Goal: Task Accomplishment & Management: Manage account settings

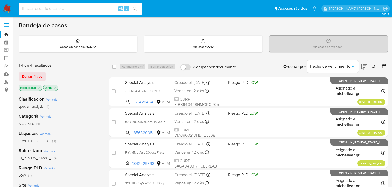
click at [32, 6] on input at bounding box center [80, 8] width 123 height 7
paste input "191188192"
type input "191188192"
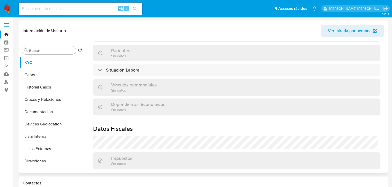
scroll to position [197, 0]
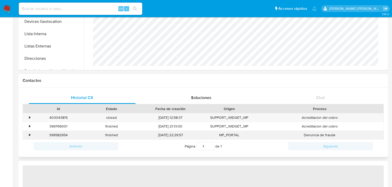
select select "10"
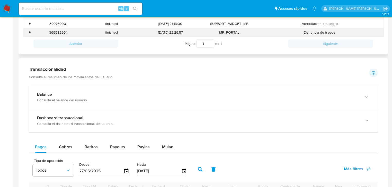
scroll to position [319, 0]
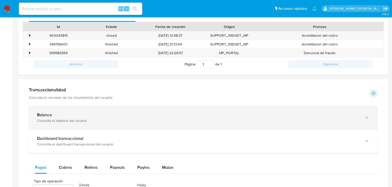
drag, startPoint x: 69, startPoint y: 114, endPoint x: 81, endPoint y: 114, distance: 12.3
click at [69, 113] on div "Balance" at bounding box center [198, 115] width 322 height 5
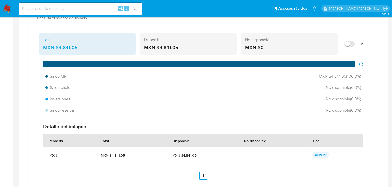
scroll to position [370, 0]
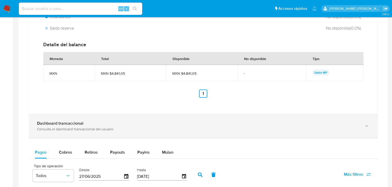
click at [88, 121] on div "Dashboard transaccional" at bounding box center [198, 123] width 322 height 5
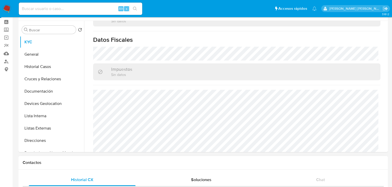
scroll to position [0, 0]
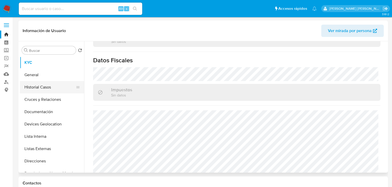
click at [53, 95] on button "Cruces y Relaciones" at bounding box center [52, 100] width 64 height 12
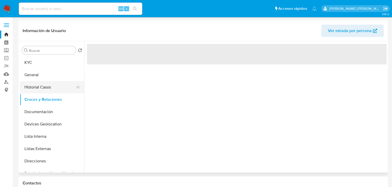
click at [54, 91] on button "Historial Casos" at bounding box center [50, 87] width 60 height 12
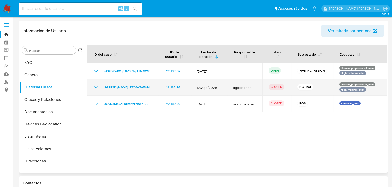
click at [95, 86] on icon "Mostrar/Ocultar" at bounding box center [96, 88] width 6 height 6
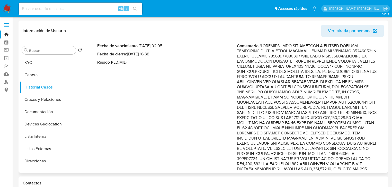
scroll to position [62, 0]
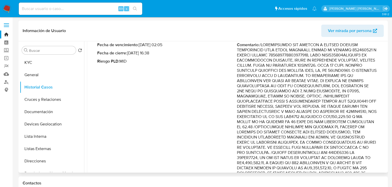
drag, startPoint x: 346, startPoint y: 64, endPoint x: 374, endPoint y: 106, distance: 50.5
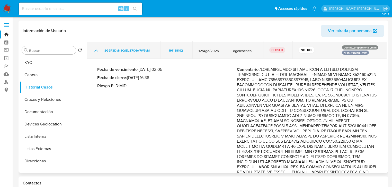
scroll to position [21, 0]
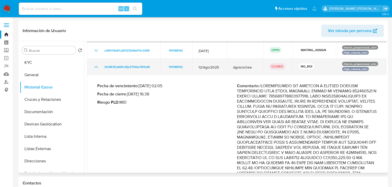
click at [97, 69] on icon "Mostrar/Ocultar" at bounding box center [96, 67] width 6 height 6
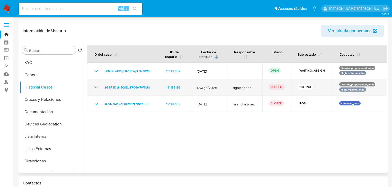
click at [98, 86] on icon "Mostrar/Ocultar" at bounding box center [96, 88] width 6 height 6
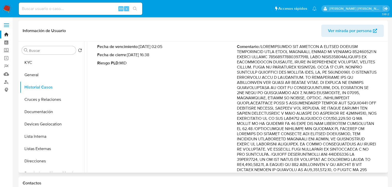
scroll to position [62, 0]
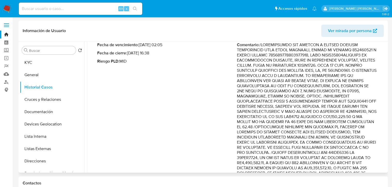
drag, startPoint x: 306, startPoint y: 97, endPoint x: 338, endPoint y: 120, distance: 39.7
drag, startPoint x: 310, startPoint y: 99, endPoint x: 344, endPoint y: 104, distance: 34.3
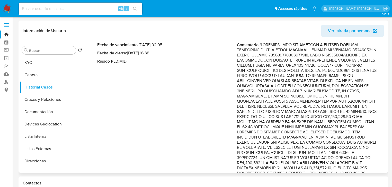
drag, startPoint x: 299, startPoint y: 96, endPoint x: 353, endPoint y: 142, distance: 71.2
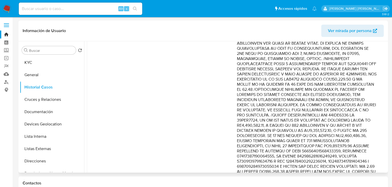
scroll to position [103, 0]
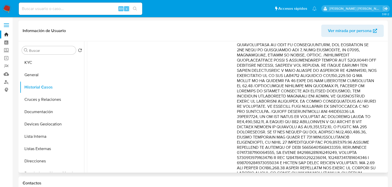
drag, startPoint x: 288, startPoint y: 113, endPoint x: 348, endPoint y: 122, distance: 60.9
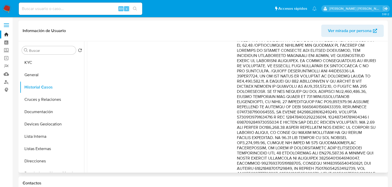
scroll to position [144, 0]
drag, startPoint x: 312, startPoint y: 92, endPoint x: 355, endPoint y: 127, distance: 55.3
click at [355, 127] on p "Comentario :" at bounding box center [307, 155] width 140 height 391
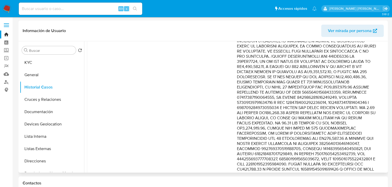
scroll to position [164, 0]
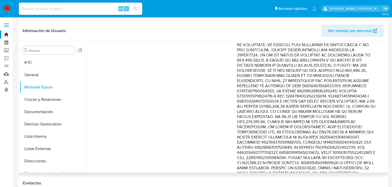
drag, startPoint x: 261, startPoint y: 118, endPoint x: 355, endPoint y: 119, distance: 94.1
click at [359, 130] on p "Comentario :" at bounding box center [307, 135] width 140 height 391
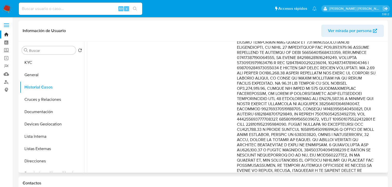
scroll to position [206, 0]
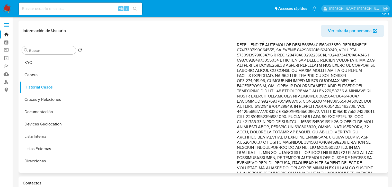
drag, startPoint x: 349, startPoint y: 90, endPoint x: 347, endPoint y: 102, distance: 12.0
click at [351, 126] on p "Comentario :" at bounding box center [307, 93] width 140 height 391
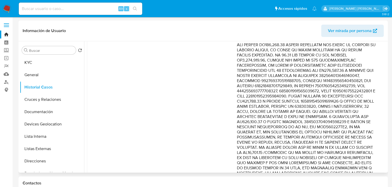
drag, startPoint x: 361, startPoint y: 112, endPoint x: 357, endPoint y: 122, distance: 10.2
click at [363, 141] on p "Comentario :" at bounding box center [307, 73] width 140 height 391
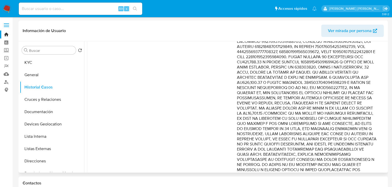
scroll to position [267, 0]
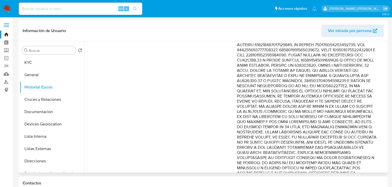
drag, startPoint x: 335, startPoint y: 105, endPoint x: 338, endPoint y: 126, distance: 21.6
click at [338, 126] on p "Comentario :" at bounding box center [307, 32] width 140 height 391
click at [314, 136] on p "Comentario :" at bounding box center [307, 32] width 140 height 391
drag, startPoint x: 320, startPoint y: 126, endPoint x: 363, endPoint y: 148, distance: 48.6
click at [363, 148] on p "Comentario :" at bounding box center [307, 32] width 140 height 391
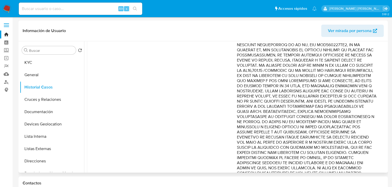
scroll to position [329, 0]
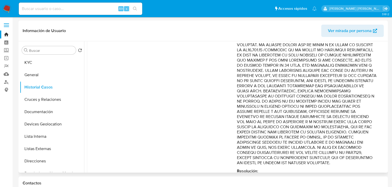
drag, startPoint x: 320, startPoint y: 94, endPoint x: 330, endPoint y: 122, distance: 29.7
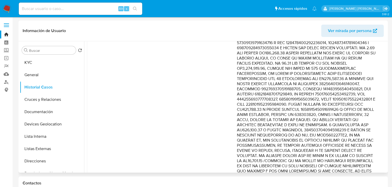
scroll to position [185, 0]
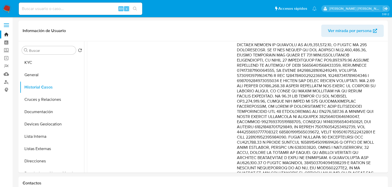
click at [57, 5] on div "Alt s" at bounding box center [80, 9] width 123 height 12
click at [57, 7] on input at bounding box center [80, 8] width 123 height 7
paste input "346954720"
type input "346954720"
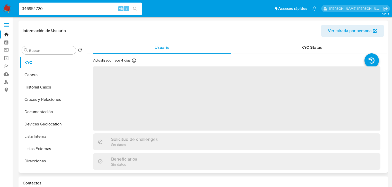
select select "10"
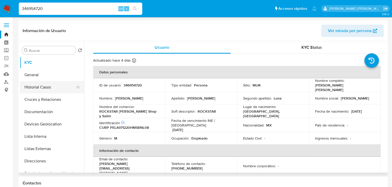
click at [62, 88] on button "Historial Casos" at bounding box center [50, 87] width 60 height 12
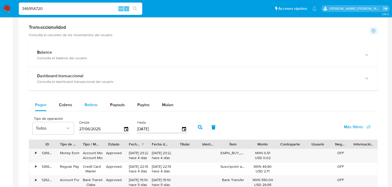
scroll to position [185, 0]
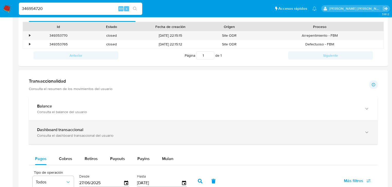
click at [61, 132] on div "Dashboard transaccional Consulta el dashboard transaccional del usuario" at bounding box center [198, 132] width 322 height 11
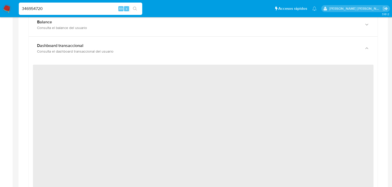
scroll to position [288, 0]
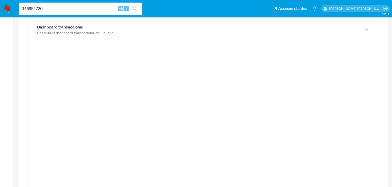
drag, startPoint x: 0, startPoint y: 2, endPoint x: 0, endPoint y: -7, distance: 8.5
click at [0, 0] on html "Pausado Ver notificaciones 346954720 Alt s Accesos rápidos Presiona las siguien…" at bounding box center [196, 166] width 392 height 908
paste input "64350124"
type input "64350124"
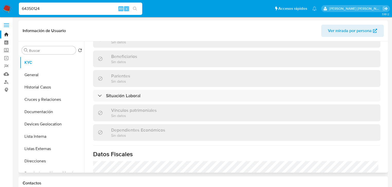
select select "10"
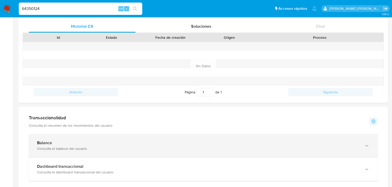
scroll to position [206, 0]
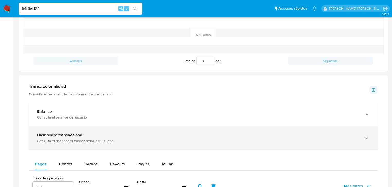
click at [74, 136] on b "Dashboard transaccional" at bounding box center [60, 135] width 46 height 6
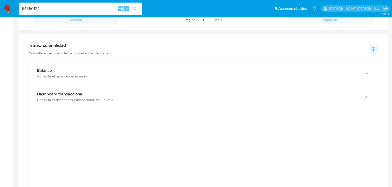
scroll to position [288, 0]
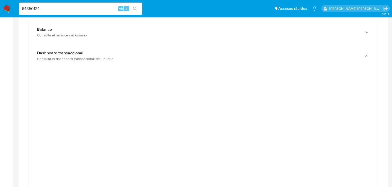
click at [0, 0] on html "Pausado Ver notificaciones 64350124 Alt s Accesos rápidos Presiona las siguient…" at bounding box center [196, 185] width 392 height 947
paste input "2299117390"
type input "2299117390"
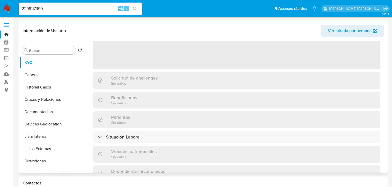
select select "10"
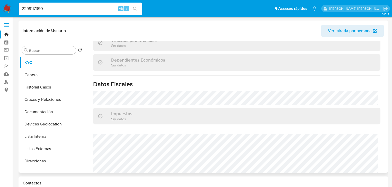
scroll to position [325, 0]
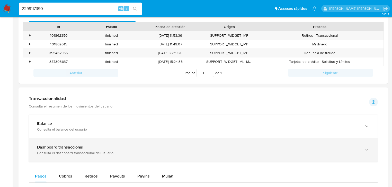
drag, startPoint x: 112, startPoint y: 149, endPoint x: 118, endPoint y: 143, distance: 8.4
click at [112, 147] on div "Dashboard transaccional" at bounding box center [198, 147] width 322 height 5
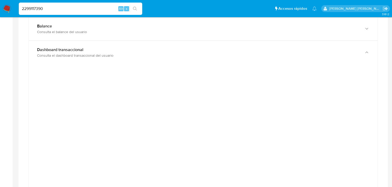
scroll to position [308, 0]
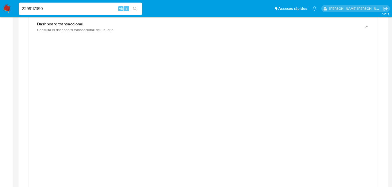
drag, startPoint x: 58, startPoint y: 8, endPoint x: 0, endPoint y: -6, distance: 59.6
click at [0, 0] on html "Pausado Ver notificaciones 2299117390 Alt s Accesos rápidos Presiona las siguie…" at bounding box center [196, 145] width 392 height 907
paste input "542755198"
type input "542755198"
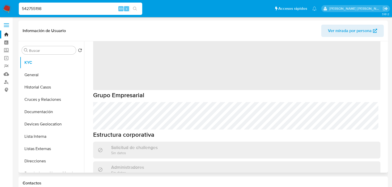
scroll to position [41, 0]
select select "10"
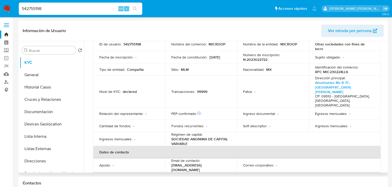
scroll to position [0, 0]
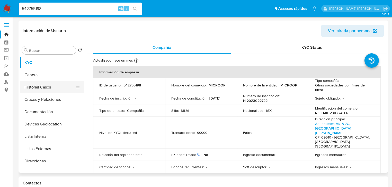
click at [62, 83] on button "Historial Casos" at bounding box center [50, 87] width 60 height 12
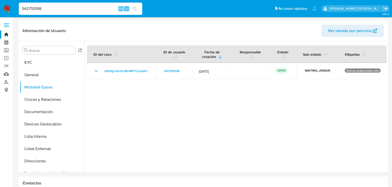
drag, startPoint x: 22, startPoint y: 5, endPoint x: 0, endPoint y: -9, distance: 25.8
paste input "2299117390"
type input "2299117390"
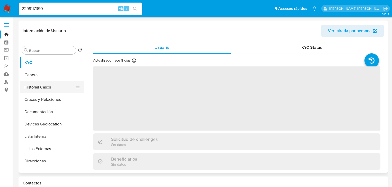
click at [44, 88] on button "Historial Casos" at bounding box center [50, 87] width 60 height 12
select select "10"
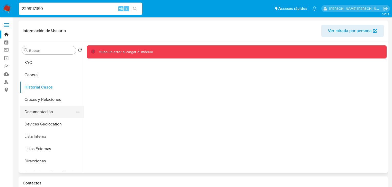
click at [46, 112] on button "Documentación" at bounding box center [50, 112] width 60 height 12
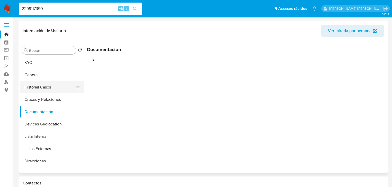
drag, startPoint x: 48, startPoint y: 100, endPoint x: 42, endPoint y: 87, distance: 14.3
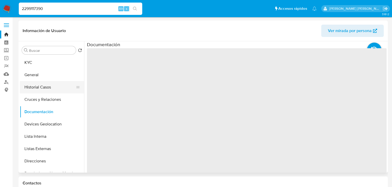
click at [48, 100] on button "Cruces y Relaciones" at bounding box center [52, 100] width 64 height 12
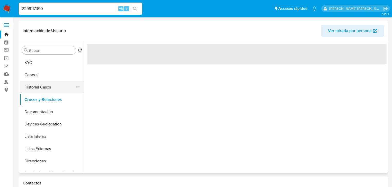
click at [42, 87] on button "Historial Casos" at bounding box center [50, 87] width 60 height 12
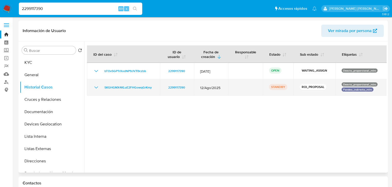
click at [96, 87] on icon "Mostrar/Ocultar" at bounding box center [96, 88] width 6 height 6
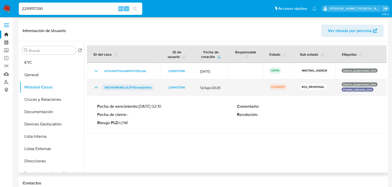
click at [106, 86] on span "SKGHGMX4KLuE2FHGowqGrKmy" at bounding box center [127, 88] width 47 height 6
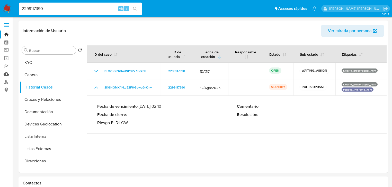
click at [5, 73] on link "Mulan" at bounding box center [30, 74] width 61 height 8
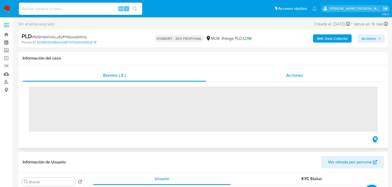
click at [298, 74] on span "Acciones" at bounding box center [294, 75] width 17 height 6
select select "10"
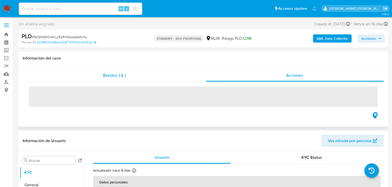
click at [115, 74] on span "Eventos ( 2 )" at bounding box center [114, 75] width 22 height 6
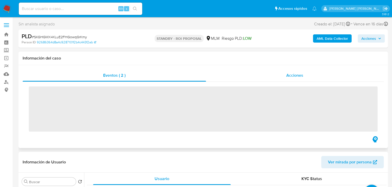
click at [285, 72] on div "Acciones" at bounding box center [295, 75] width 178 height 12
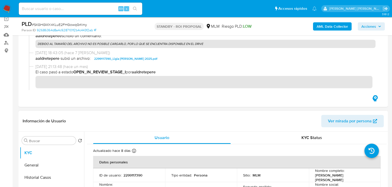
scroll to position [62, 0]
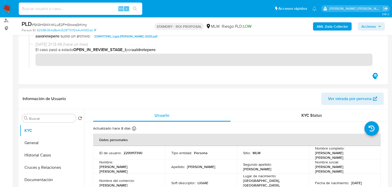
click at [66, 11] on input at bounding box center [80, 8] width 123 height 7
paste input "254635536"
type input "254635536"
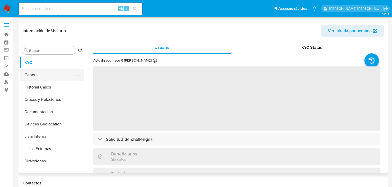
select select "10"
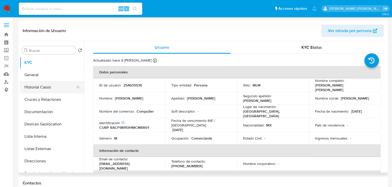
click at [58, 90] on button "Historial Casos" at bounding box center [50, 87] width 60 height 12
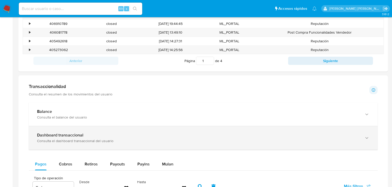
click at [87, 130] on div "Dashboard transaccional Consulta el dashboard transaccional del usuario" at bounding box center [203, 137] width 348 height 23
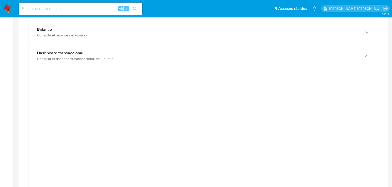
scroll to position [308, 0]
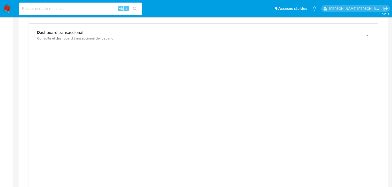
click at [52, 5] on input at bounding box center [80, 8] width 123 height 7
paste input "2429755712"
type input "2429755712"
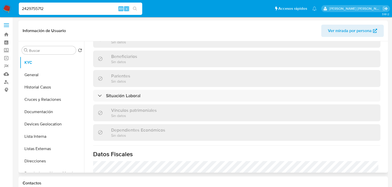
select select "10"
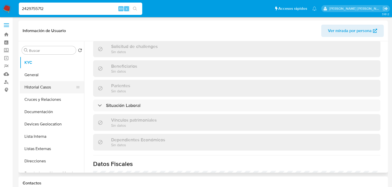
click at [60, 84] on button "Historial Casos" at bounding box center [50, 87] width 60 height 12
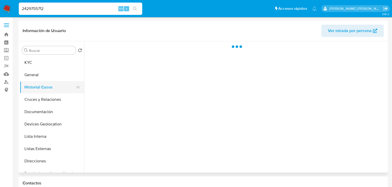
scroll to position [0, 0]
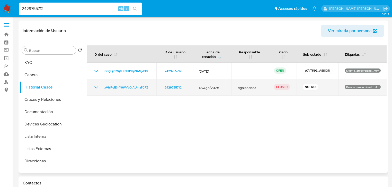
click at [94, 86] on icon "Mostrar/Ocultar" at bounding box center [96, 88] width 6 height 6
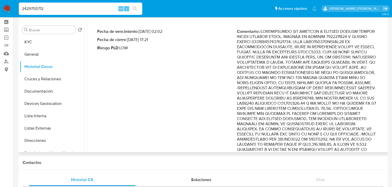
scroll to position [62, 0]
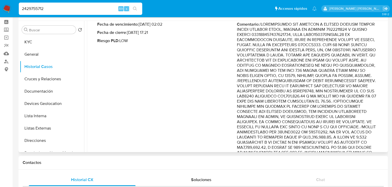
drag, startPoint x: 344, startPoint y: 55, endPoint x: 346, endPoint y: 59, distance: 4.1
click at [346, 59] on p "Comentario :" at bounding box center [307, 155] width 140 height 267
drag, startPoint x: 308, startPoint y: 26, endPoint x: 355, endPoint y: 29, distance: 47.1
click at [355, 29] on p "Comentario :" at bounding box center [307, 155] width 140 height 267
drag, startPoint x: 336, startPoint y: 53, endPoint x: 354, endPoint y: 103, distance: 53.1
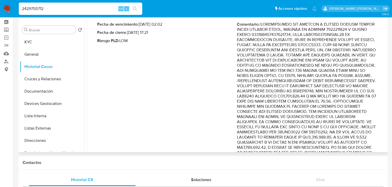
click at [354, 103] on p "Comentario :" at bounding box center [307, 155] width 140 height 267
drag, startPoint x: 296, startPoint y: 107, endPoint x: 336, endPoint y: 122, distance: 43.0
click at [339, 131] on p "Comentario :" at bounding box center [307, 155] width 140 height 267
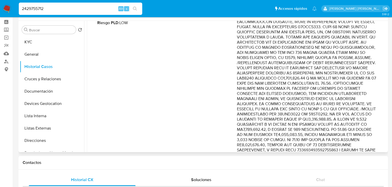
scroll to position [103, 0]
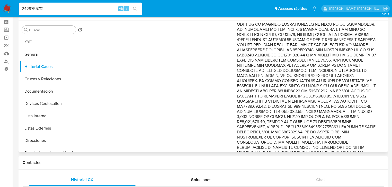
click at [273, 98] on p "Comentario :" at bounding box center [307, 114] width 140 height 267
drag, startPoint x: 284, startPoint y: 94, endPoint x: 358, endPoint y: 112, distance: 76.5
click at [358, 112] on p "Comentario :" at bounding box center [307, 114] width 140 height 267
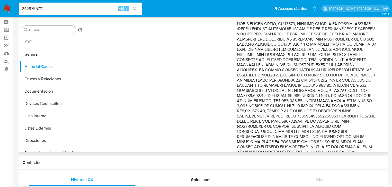
scroll to position [123, 0]
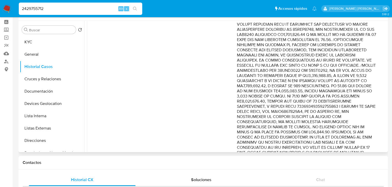
drag, startPoint x: 339, startPoint y: 98, endPoint x: 341, endPoint y: 132, distance: 34.0
click at [341, 132] on p "Comentario :" at bounding box center [307, 93] width 140 height 267
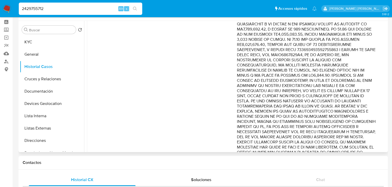
scroll to position [185, 0]
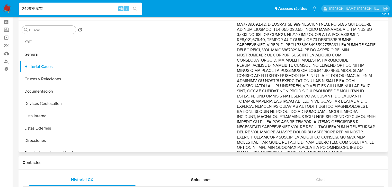
drag, startPoint x: 307, startPoint y: 78, endPoint x: 366, endPoint y: 126, distance: 76.0
click at [366, 126] on p "Comentario :" at bounding box center [307, 31] width 140 height 267
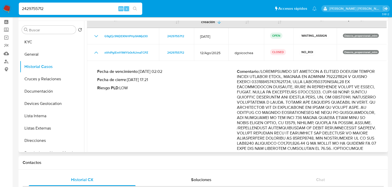
scroll to position [0, 0]
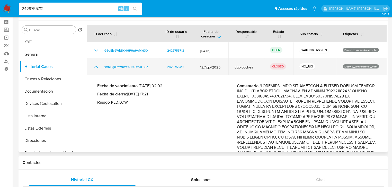
click at [95, 68] on icon "Mostrar/Ocultar" at bounding box center [96, 67] width 6 height 6
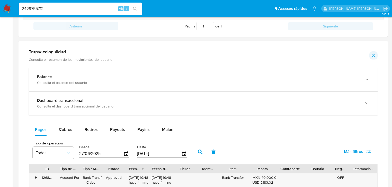
scroll to position [226, 0]
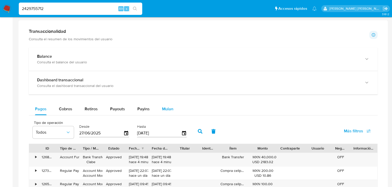
drag, startPoint x: 172, startPoint y: 107, endPoint x: 168, endPoint y: 111, distance: 5.1
click at [172, 108] on button "Mulan" at bounding box center [168, 109] width 24 height 12
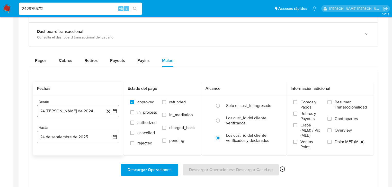
scroll to position [288, 0]
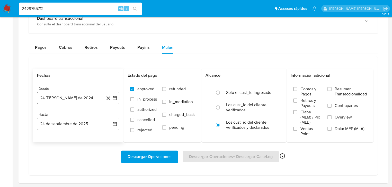
click at [82, 98] on button "[DATE][PERSON_NAME]" at bounding box center [78, 98] width 82 height 12
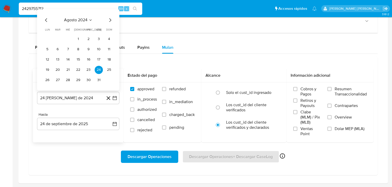
click at [88, 19] on button "agosto 2024" at bounding box center [78, 19] width 29 height 5
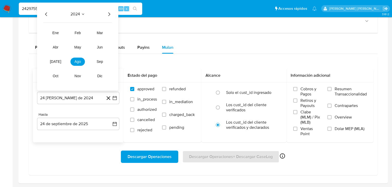
click at [107, 16] on icon "Año siguiente" at bounding box center [109, 14] width 6 height 6
click at [75, 63] on span "ago" at bounding box center [78, 62] width 6 height 4
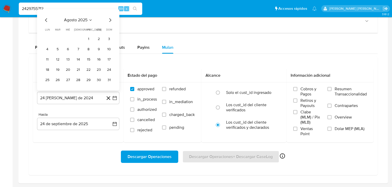
click at [91, 38] on button "1" at bounding box center [88, 39] width 8 height 8
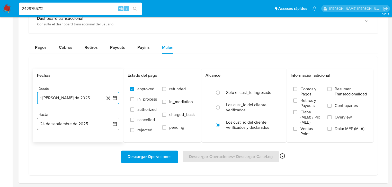
drag, startPoint x: 91, startPoint y: 124, endPoint x: 93, endPoint y: 122, distance: 2.9
click at [91, 124] on button "24 de septiembre de 2025" at bounding box center [78, 124] width 82 height 12
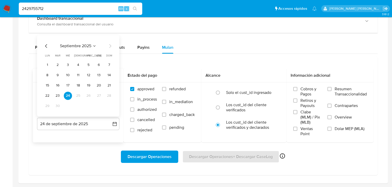
click at [48, 45] on icon "Mes anterior" at bounding box center [46, 46] width 6 height 6
click at [107, 109] on button "31" at bounding box center [109, 106] width 8 height 8
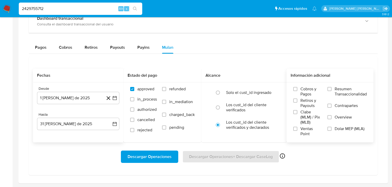
click at [332, 119] on label "Overview" at bounding box center [346, 121] width 39 height 12
click at [331, 119] on input "Overview" at bounding box center [329, 117] width 4 height 4
click at [163, 155] on span "Descargar Operaciones" at bounding box center [149, 156] width 44 height 11
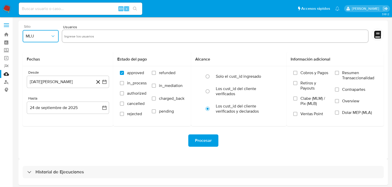
click at [27, 40] on button "MLU" at bounding box center [41, 36] width 36 height 12
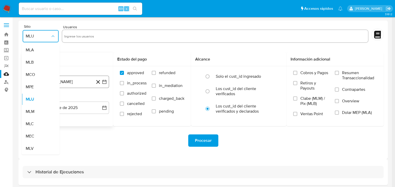
drag, startPoint x: 29, startPoint y: 110, endPoint x: 36, endPoint y: 88, distance: 23.5
click at [29, 109] on span "MLM" at bounding box center [30, 111] width 9 height 5
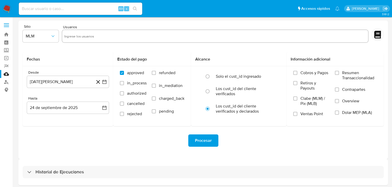
click at [80, 41] on div at bounding box center [215, 36] width 307 height 13
click at [82, 38] on input "text" at bounding box center [214, 36] width 301 height 8
paste input "64350124"
type input "64350124"
paste input "254635536"
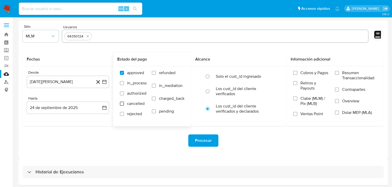
type input "254635536"
click at [123, 104] on input "cancelled" at bounding box center [122, 104] width 4 height 4
click at [69, 78] on button "24 de agosto de 2024" at bounding box center [68, 82] width 82 height 12
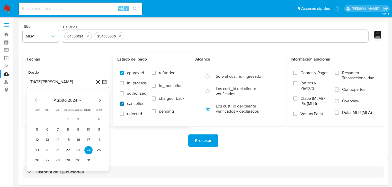
click at [122, 105] on input "cancelled" at bounding box center [122, 104] width 4 height 4
checkbox input "false"
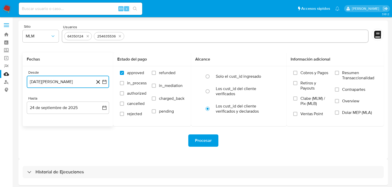
click at [70, 85] on button "24 de agosto de 2024" at bounding box center [68, 82] width 82 height 12
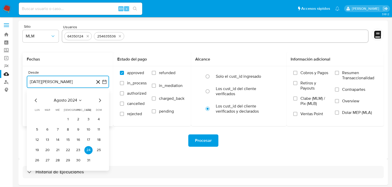
drag, startPoint x: 74, startPoint y: 98, endPoint x: 111, endPoint y: 104, distance: 37.4
click at [74, 97] on div "agosto 2024 agosto 2024 lun lunes mar martes mié miércoles jue jueves vie viern…" at bounding box center [68, 130] width 82 height 81
click at [99, 100] on icon "Mes siguiente" at bounding box center [100, 100] width 6 height 6
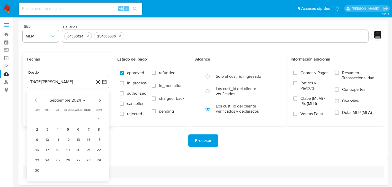
click at [73, 103] on div "septiembre 2024 septiembre 2024 lun lunes mar martes mié miércoles jue jueves v…" at bounding box center [68, 136] width 70 height 78
click at [70, 102] on span "septiembre 2024" at bounding box center [65, 100] width 31 height 5
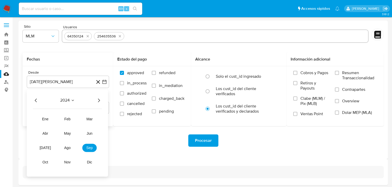
click at [102, 101] on icon "Año siguiente" at bounding box center [99, 100] width 6 height 6
click at [88, 119] on span "mar" at bounding box center [89, 119] width 6 height 4
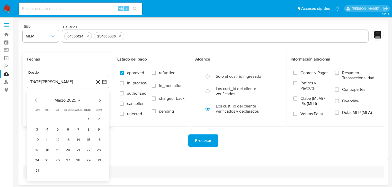
click at [88, 119] on button "1" at bounding box center [88, 119] width 8 height 8
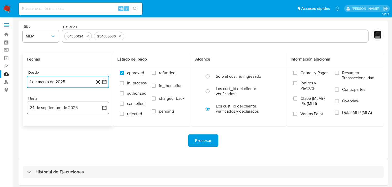
click at [64, 112] on button "24 de septiembre de 2025" at bounding box center [68, 108] width 82 height 12
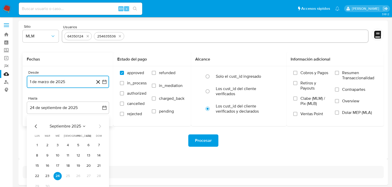
click at [35, 124] on icon "Mes anterior" at bounding box center [36, 126] width 6 height 6
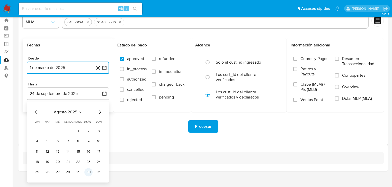
scroll to position [20, 0]
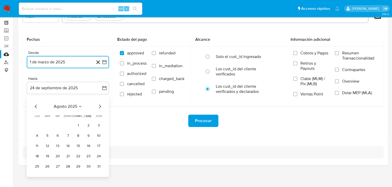
click at [98, 169] on button "31" at bounding box center [99, 167] width 8 height 8
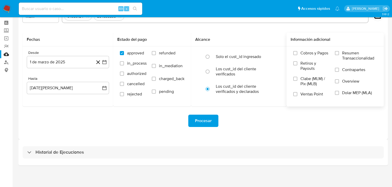
click at [348, 81] on span "Overview" at bounding box center [350, 81] width 17 height 5
click at [339, 81] on input "Overview" at bounding box center [337, 81] width 4 height 4
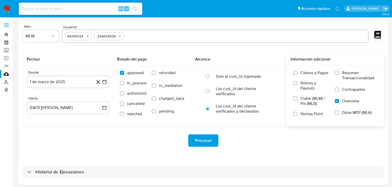
click at [205, 143] on span "Procesar" at bounding box center [203, 140] width 17 height 11
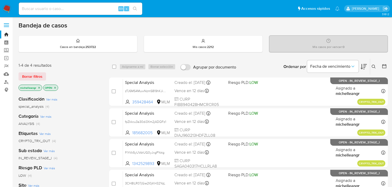
click at [40, 86] on icon "close-filter" at bounding box center [39, 87] width 3 height 3
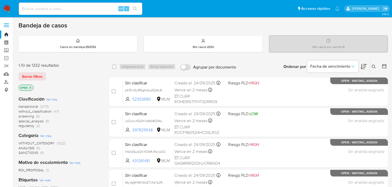
click at [376, 66] on button at bounding box center [374, 67] width 8 height 6
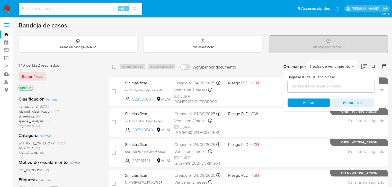
drag, startPoint x: 304, startPoint y: 86, endPoint x: 300, endPoint y: 85, distance: 3.9
click at [304, 86] on input at bounding box center [330, 86] width 87 height 7
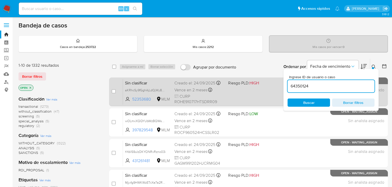
type input "64350124"
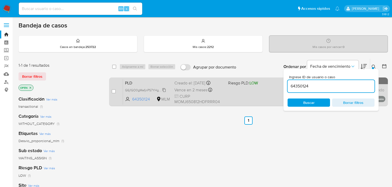
click at [159, 90] on span "G6j1GO0gMefjnPS7YHgtvLNv" at bounding box center [146, 90] width 42 height 6
click at [116, 92] on div "case-item-checkbox No es posible asignar el caso" at bounding box center [117, 92] width 11 height 26
click at [114, 92] on input "checkbox" at bounding box center [114, 91] width 4 height 4
checkbox input "true"
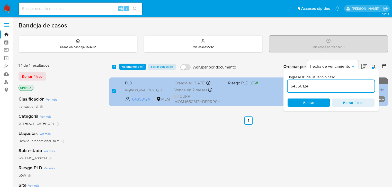
drag, startPoint x: 315, startPoint y: 84, endPoint x: 237, endPoint y: 78, distance: 78.6
click at [237, 78] on div "select-all-cases-checkbox Asignarme a mí Borrar selección Agrupar por documento…" at bounding box center [248, 84] width 279 height 50
type input "254635536"
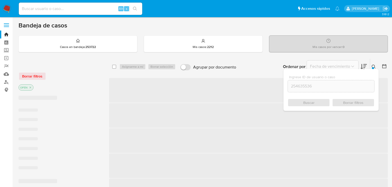
checkbox input "false"
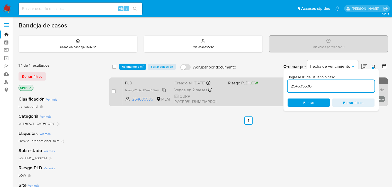
drag, startPoint x: 163, startPoint y: 91, endPoint x: 118, endPoint y: 88, distance: 45.6
click at [163, 90] on span "GmzgdYwGLlYwePu9a4JFBoVa" at bounding box center [147, 90] width 44 height 6
click at [112, 92] on input "checkbox" at bounding box center [114, 91] width 4 height 4
checkbox input "true"
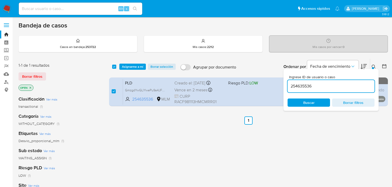
drag, startPoint x: 317, startPoint y: 88, endPoint x: 185, endPoint y: 72, distance: 132.4
click at [193, 75] on div "select-all-cases-checkbox Asignarme a mí Borrar selección Agrupar por documento…" at bounding box center [248, 84] width 279 height 50
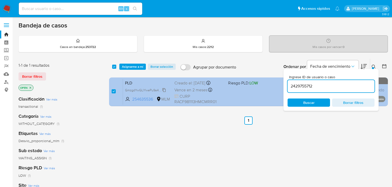
type input "2429755712"
checkbox input "false"
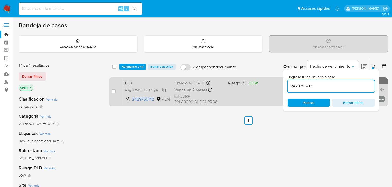
click at [165, 89] on span "G9gEjc9WjtEKNHPHp9AMjd30" at bounding box center [147, 90] width 44 height 6
click at [112, 92] on input "checkbox" at bounding box center [114, 91] width 4 height 4
checkbox input "true"
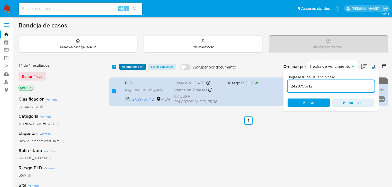
click at [140, 69] on span "Asignarme a mí" at bounding box center [132, 66] width 21 height 5
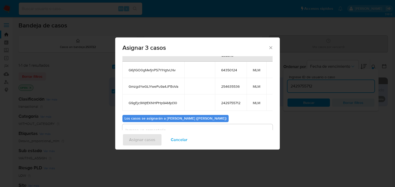
scroll to position [44, 0]
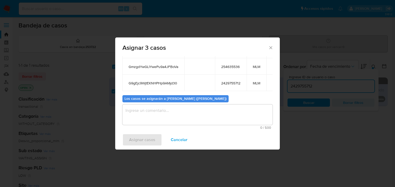
click at [148, 116] on textarea "assign-modal" at bounding box center [197, 115] width 150 height 21
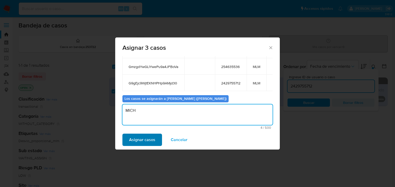
type textarea "MICH"
click at [150, 139] on span "Asignar casos" at bounding box center [142, 139] width 26 height 11
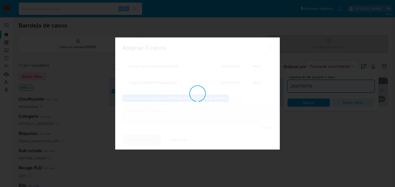
checkbox input "false"
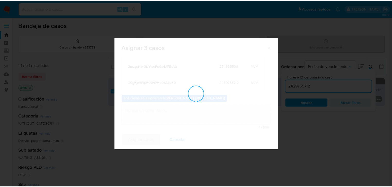
scroll to position [31, 0]
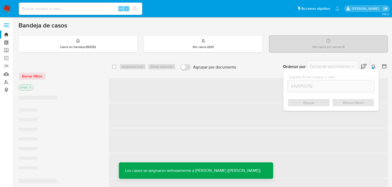
click at [80, 10] on input at bounding box center [80, 8] width 123 height 7
paste input "G6j1GO0gMefjnPS7YHgtvLNv"
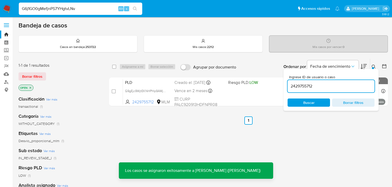
type input "G6j1GO0gMefjnPS7YHgtvLNv"
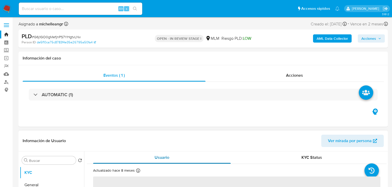
select select "10"
click at [97, 123] on div "Eventos ( 1 ) Acciones AUTOMATIC (1)" at bounding box center [203, 96] width 369 height 62
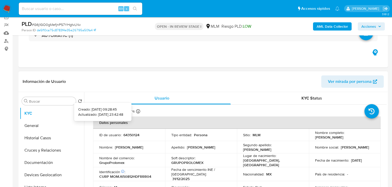
scroll to position [82, 0]
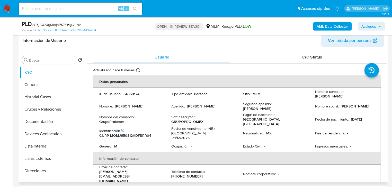
click at [134, 94] on p "64350124" at bounding box center [131, 94] width 16 height 5
copy p "64350124"
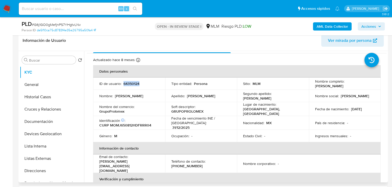
scroll to position [21, 0]
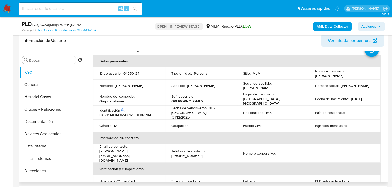
click at [359, 94] on td "Fecha de nacimiento : 12/08/1965" at bounding box center [345, 99] width 72 height 14
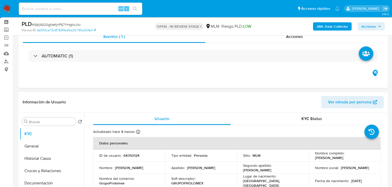
scroll to position [103, 0]
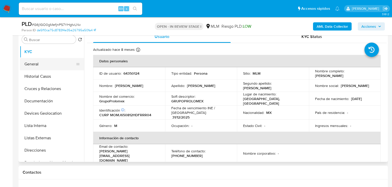
click at [48, 60] on button "General" at bounding box center [50, 64] width 60 height 12
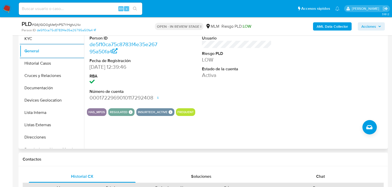
scroll to position [123, 0]
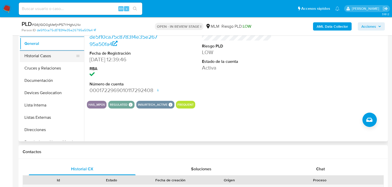
click at [49, 60] on button "Historial Casos" at bounding box center [50, 56] width 60 height 12
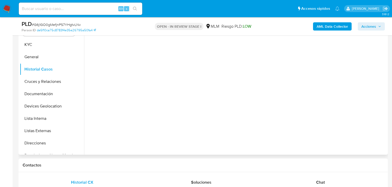
scroll to position [103, 0]
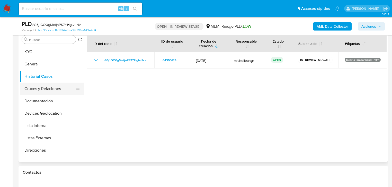
drag, startPoint x: 47, startPoint y: 90, endPoint x: 54, endPoint y: 88, distance: 7.0
click at [48, 89] on button "Cruces y Relaciones" at bounding box center [50, 89] width 60 height 12
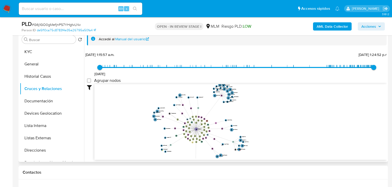
drag, startPoint x: 179, startPoint y: 114, endPoint x: 192, endPoint y: 132, distance: 21.7
click at [192, 132] on g at bounding box center [198, 132] width 89 height 94
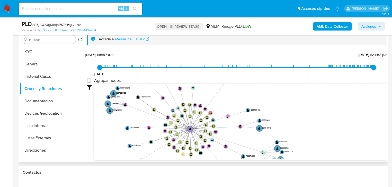
drag, startPoint x: 243, startPoint y: 138, endPoint x: 242, endPoint y: 113, distance: 24.7
click at [243, 112] on icon "device-62af86df08813b0018d7be47  user-64350124  64350124 device-60f27f7408813…" at bounding box center [240, 121] width 292 height 75
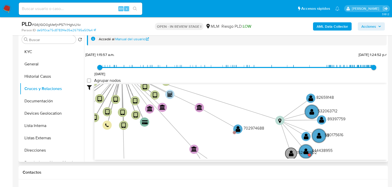
click at [306, 150] on text "152422902" at bounding box center [307, 153] width 20 height 6
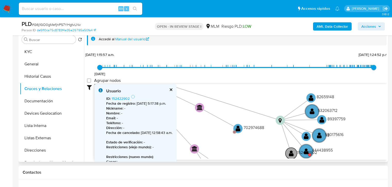
click at [306, 150] on text "152422902" at bounding box center [307, 153] width 20 height 6
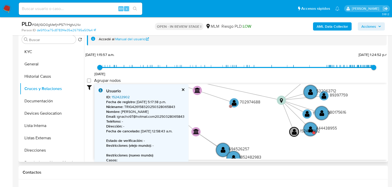
click at [120, 97] on link "152422902" at bounding box center [121, 97] width 18 height 5
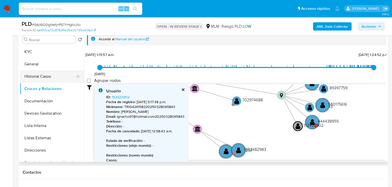
click at [37, 77] on button "Historial Casos" at bounding box center [50, 76] width 60 height 12
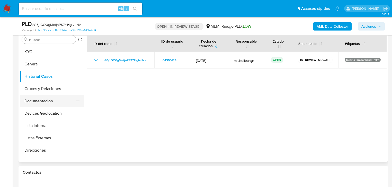
click at [43, 103] on button "Documentación" at bounding box center [50, 101] width 60 height 12
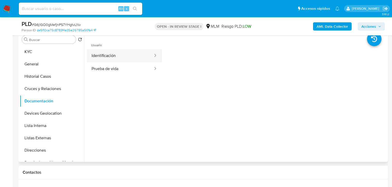
click at [108, 51] on button "Identificación" at bounding box center [120, 55] width 67 height 13
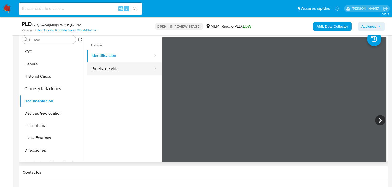
click at [97, 71] on button "Prueba de vida" at bounding box center [120, 68] width 67 height 13
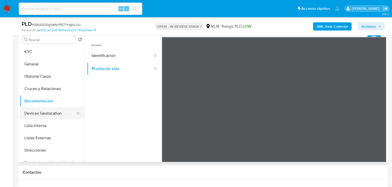
click at [49, 115] on button "Devices Geolocation" at bounding box center [50, 113] width 60 height 12
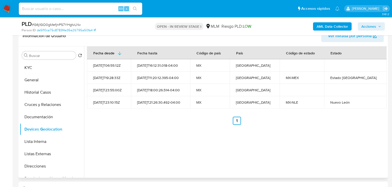
scroll to position [82, 0]
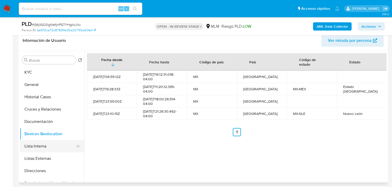
drag, startPoint x: 42, startPoint y: 157, endPoint x: 81, endPoint y: 141, distance: 42.2
click at [42, 153] on button "Listas Externas" at bounding box center [52, 159] width 64 height 12
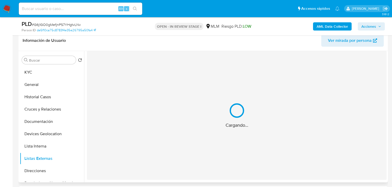
click at [170, 137] on div "Cargando..." at bounding box center [236, 115] width 299 height 129
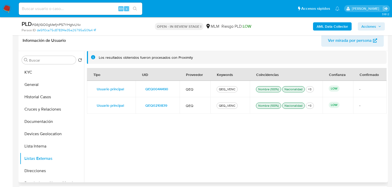
click at [223, 89] on div "QEQ_VENC" at bounding box center [227, 89] width 19 height 5
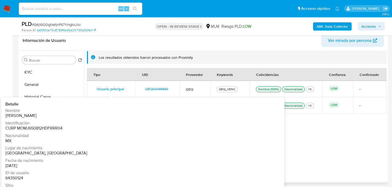
click at [111, 88] on span "Usuario principal" at bounding box center [110, 89] width 27 height 7
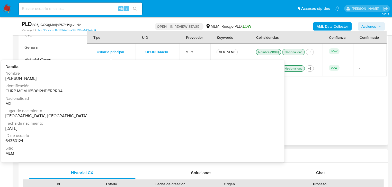
scroll to position [123, 0]
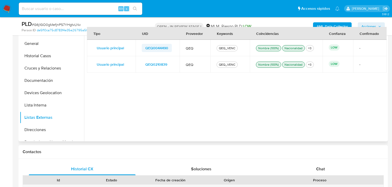
click at [151, 50] on span "QEQ0044490" at bounding box center [156, 47] width 23 height 7
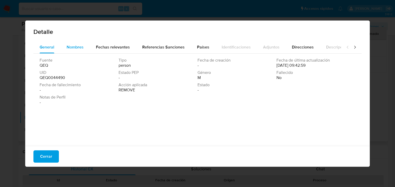
click at [81, 44] on span "Nombres" at bounding box center [75, 47] width 17 height 6
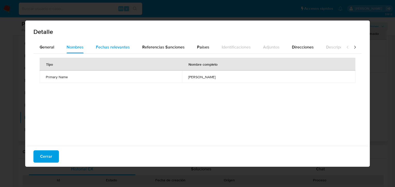
click at [99, 49] on span "Fechas relevantes" at bounding box center [113, 47] width 34 height 6
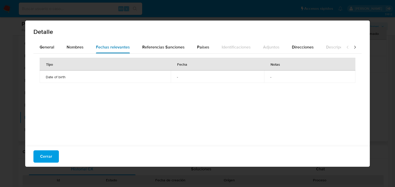
click at [130, 49] on button "Fechas relevantes" at bounding box center [113, 47] width 46 height 12
click at [54, 158] on button "Cerrar" at bounding box center [45, 157] width 25 height 12
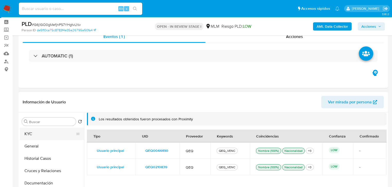
drag, startPoint x: 43, startPoint y: 139, endPoint x: 63, endPoint y: 132, distance: 21.1
click at [43, 137] on button "KYC" at bounding box center [50, 134] width 60 height 12
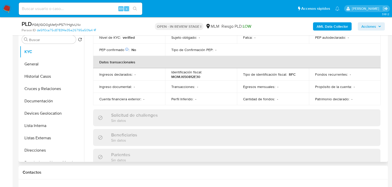
scroll to position [82, 0]
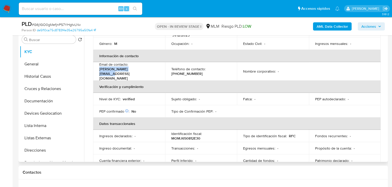
drag, startPoint x: 144, startPoint y: 71, endPoint x: 98, endPoint y: 70, distance: 46.3
click at [98, 70] on td "Email de contacto : jorge-mom@hotmail.com" at bounding box center [129, 71] width 72 height 19
copy p "[PERSON_NAME][EMAIL_ADDRESS][DOMAIN_NAME]"
click at [193, 71] on p "[PHONE_NUMBER]" at bounding box center [186, 73] width 31 height 5
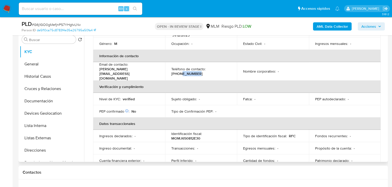
copy p "22552573"
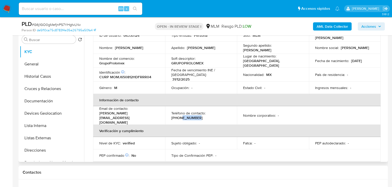
scroll to position [0, 0]
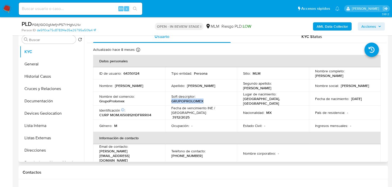
drag, startPoint x: 204, startPoint y: 100, endPoint x: 170, endPoint y: 99, distance: 33.4
click at [170, 99] on td "Soft descriptor : GRUPOPROLOMEX" at bounding box center [201, 99] width 72 height 14
copy p "GRUPOPROLOMEX"
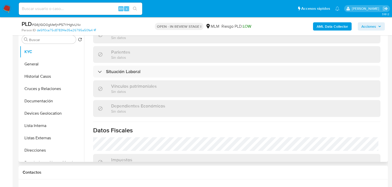
scroll to position [324, 0]
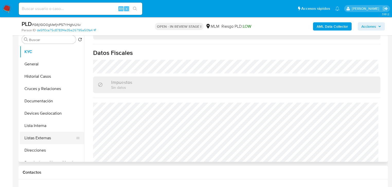
drag, startPoint x: 40, startPoint y: 152, endPoint x: 76, endPoint y: 138, distance: 38.4
click at [40, 151] on button "Direcciones" at bounding box center [52, 150] width 64 height 12
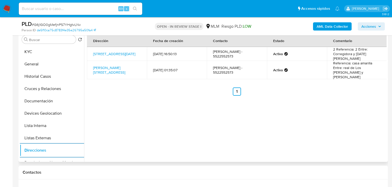
click at [151, 116] on div "Dirección Fecha de creación Contacto Estado Comentario Calle 5 De Febrero 99, T…" at bounding box center [235, 97] width 302 height 132
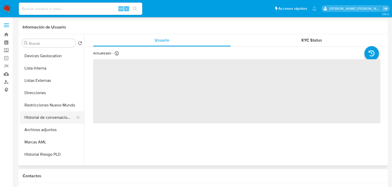
scroll to position [62, 0]
click at [51, 106] on button "Restricciones Nuevo Mundo" at bounding box center [50, 105] width 60 height 12
select select "10"
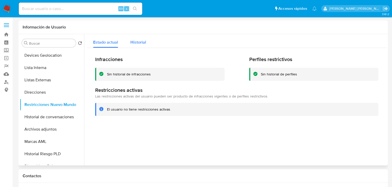
click at [135, 43] on span "Historial" at bounding box center [138, 42] width 16 height 6
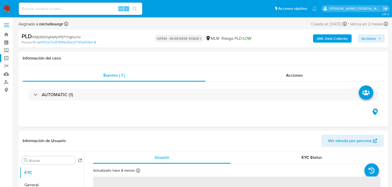
select select "10"
click at [8, 51] on label "Screening" at bounding box center [30, 51] width 61 height 8
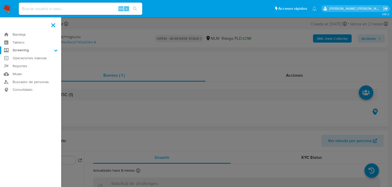
click at [0, 0] on input "Screening" at bounding box center [0, 0] width 0 height 0
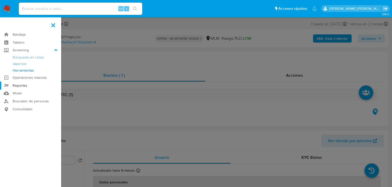
drag, startPoint x: 16, startPoint y: 71, endPoint x: 41, endPoint y: 86, distance: 28.8
click at [16, 71] on link "Herramientas" at bounding box center [30, 70] width 61 height 6
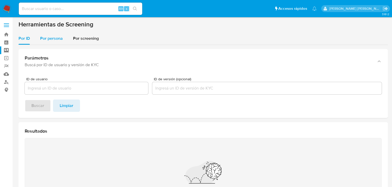
click at [59, 35] on div "Por persona" at bounding box center [51, 38] width 23 height 12
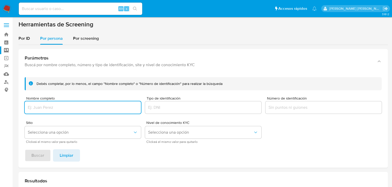
click at [48, 107] on input "Nombre completo" at bounding box center [83, 107] width 116 height 7
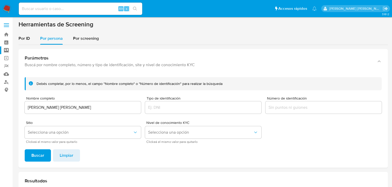
click at [32, 152] on span "Buscar" at bounding box center [37, 155] width 13 height 11
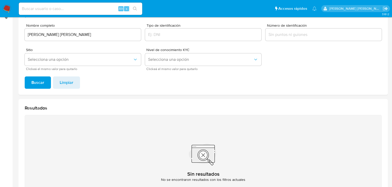
scroll to position [40, 0]
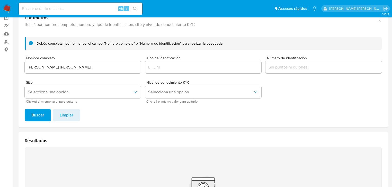
click at [71, 72] on div "[PERSON_NAME] [PERSON_NAME]" at bounding box center [83, 67] width 116 height 12
click at [76, 68] on input "[PERSON_NAME] [PERSON_NAME]" at bounding box center [83, 67] width 116 height 7
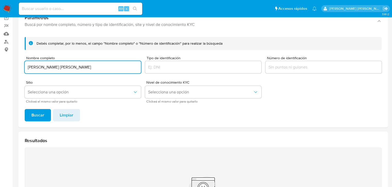
drag, startPoint x: 86, startPoint y: 70, endPoint x: 44, endPoint y: 51, distance: 46.1
click at [0, 43] on section "Bandeja Tablero Screening Búsqueda en Listas Watchlist Herramientas Operaciones…" at bounding box center [196, 115] width 392 height 310
paste input "[PERSON_NAME] [PERSON_NAME]"
type input "[PERSON_NAME] [PERSON_NAME]"
click at [27, 118] on button "Buscar" at bounding box center [38, 115] width 26 height 12
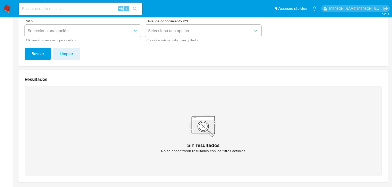
scroll to position [61, 0]
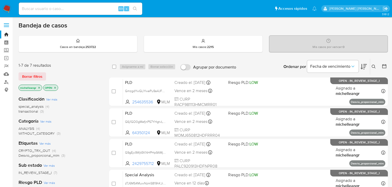
click at [44, 9] on input at bounding box center [80, 8] width 123 height 7
paste input "G6j1GO0gMefjnPS7YHgtvLNv"
type input "G6j1GO0gMefjnPS7YHgtvLNv"
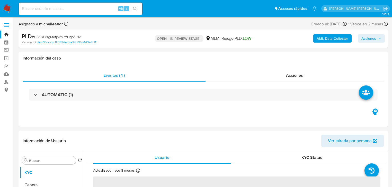
select select "10"
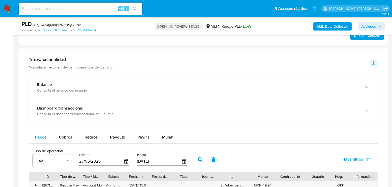
scroll to position [411, 0]
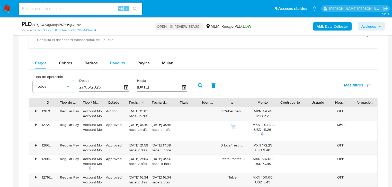
click at [118, 58] on div "Payouts" at bounding box center [117, 63] width 15 height 12
select select "10"
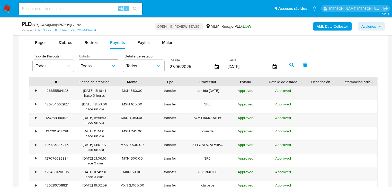
scroll to position [452, 0]
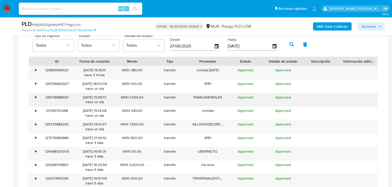
click at [35, 96] on div "•" at bounding box center [35, 97] width 1 height 5
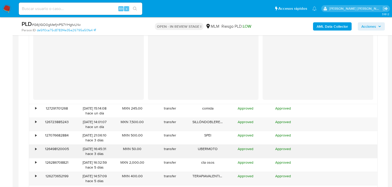
scroll to position [596, 0]
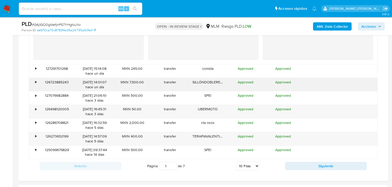
click at [33, 81] on div "•" at bounding box center [33, 84] width 9 height 13
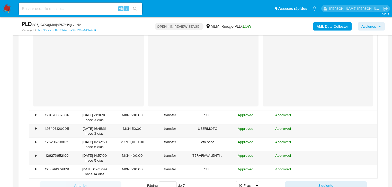
scroll to position [699, 0]
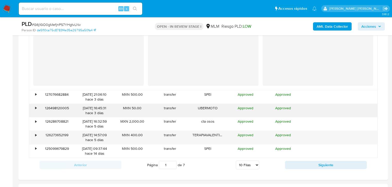
click at [36, 107] on div "•" at bounding box center [33, 110] width 9 height 13
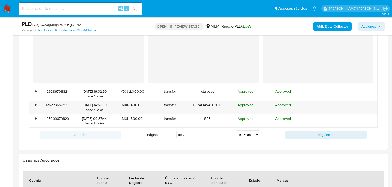
scroll to position [843, 0]
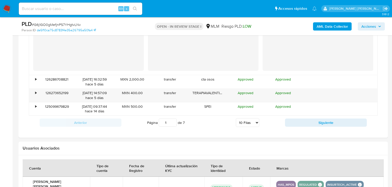
click at [313, 127] on div "Anterior Página 1 de 7 5 [PERSON_NAME] 10 [PERSON_NAME] 20 [PERSON_NAME] 25 [PE…" at bounding box center [203, 123] width 348 height 14
click at [312, 123] on button "Siguiente" at bounding box center [326, 123] width 82 height 8
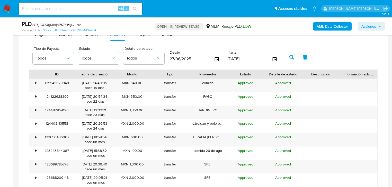
scroll to position [439, 0]
click at [37, 111] on div "•" at bounding box center [33, 113] width 9 height 13
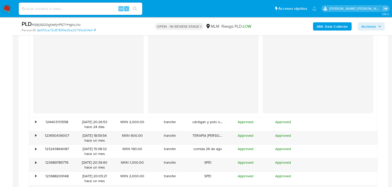
scroll to position [603, 0]
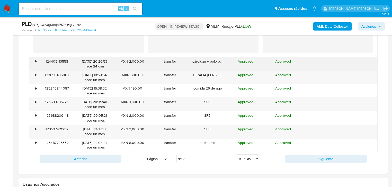
click at [34, 61] on div "•" at bounding box center [33, 63] width 9 height 13
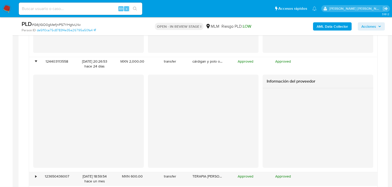
scroll to position [706, 0]
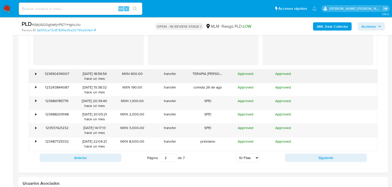
click at [39, 73] on div "123650436007" at bounding box center [57, 76] width 38 height 13
click at [36, 73] on div "•" at bounding box center [35, 73] width 1 height 5
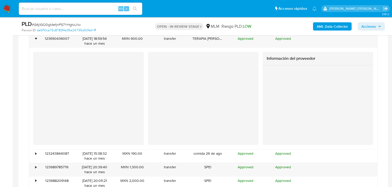
scroll to position [809, 0]
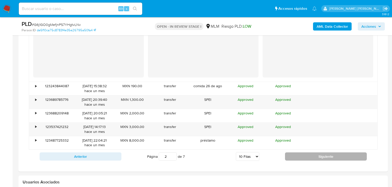
click at [325, 158] on button "Siguiente" at bounding box center [326, 157] width 82 height 8
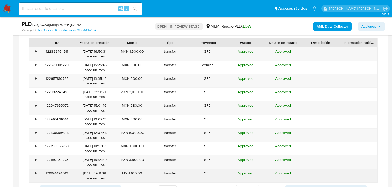
scroll to position [501, 0]
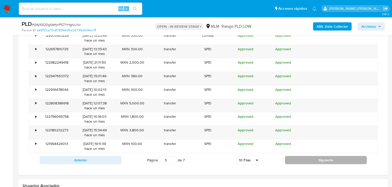
click at [322, 161] on button "Siguiente" at bounding box center [326, 160] width 82 height 8
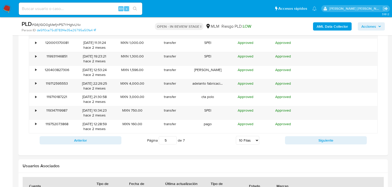
scroll to position [521, 0]
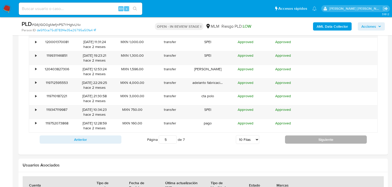
click at [317, 139] on button "Siguiente" at bounding box center [326, 140] width 82 height 8
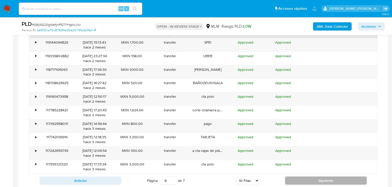
scroll to position [501, 0]
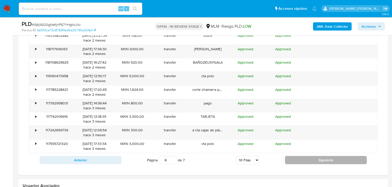
click at [296, 158] on button "Siguiente" at bounding box center [326, 160] width 82 height 8
type input "7"
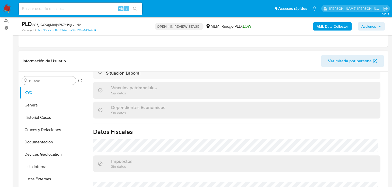
scroll to position [324, 0]
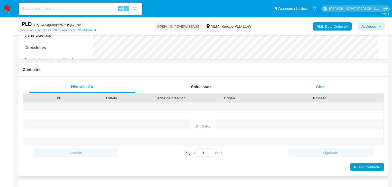
click at [326, 86] on div "Chat" at bounding box center [320, 87] width 107 height 12
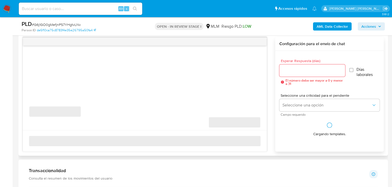
scroll to position [267, 0]
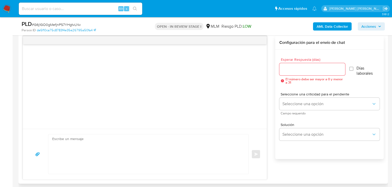
click at [87, 150] on textarea at bounding box center [147, 155] width 190 height 40
paste textarea "Estimado Marco Antonio, Te comunicamos que se ha identificado un cambio en el u…"
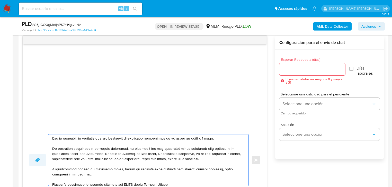
scroll to position [0, 0]
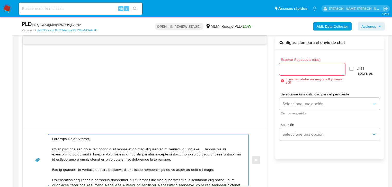
click at [52, 139] on textarea at bounding box center [147, 160] width 190 height 51
drag, startPoint x: 93, startPoint y: 142, endPoint x: 68, endPoint y: 138, distance: 25.0
click at [68, 138] on textarea at bounding box center [147, 160] width 190 height 51
click at [99, 139] on textarea at bounding box center [147, 160] width 190 height 51
drag, startPoint x: 99, startPoint y: 139, endPoint x: 73, endPoint y: 134, distance: 26.4
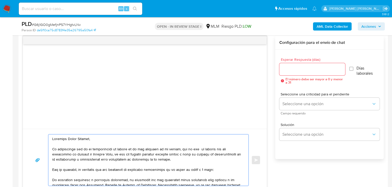
click at [68, 138] on textarea at bounding box center [147, 160] width 190 height 51
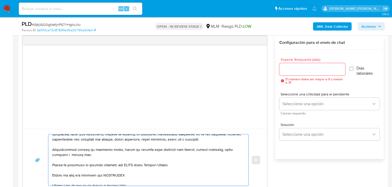
scroll to position [41, 0]
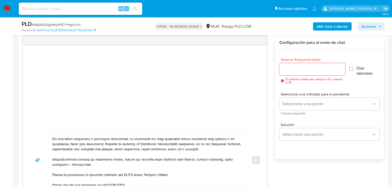
click at [51, 138] on div at bounding box center [146, 160] width 197 height 51
click at [51, 139] on div at bounding box center [146, 160] width 197 height 51
click at [53, 139] on textarea at bounding box center [147, 160] width 190 height 51
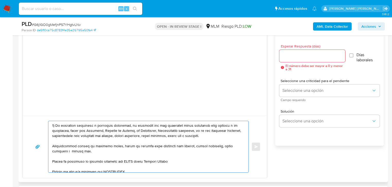
scroll to position [288, 0]
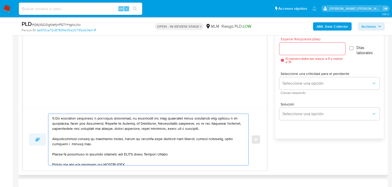
drag, startPoint x: 95, startPoint y: 146, endPoint x: 42, endPoint y: 135, distance: 54.1
click at [42, 135] on div "Enviar" at bounding box center [144, 140] width 231 height 52
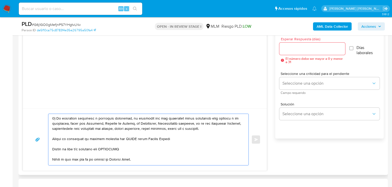
click at [52, 138] on textarea at bounding box center [147, 139] width 190 height 51
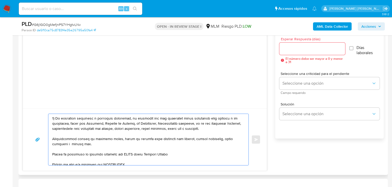
drag, startPoint x: 57, startPoint y: 140, endPoint x: 51, endPoint y: 138, distance: 5.9
click at [57, 140] on textarea at bounding box center [147, 139] width 190 height 51
click at [52, 139] on textarea at bounding box center [147, 139] width 190 height 51
click at [90, 138] on textarea at bounding box center [147, 139] width 190 height 51
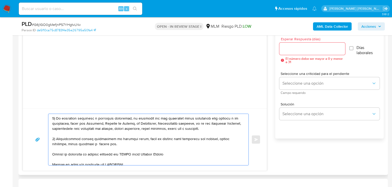
drag, startPoint x: 213, startPoint y: 129, endPoint x: 194, endPoint y: 124, distance: 20.3
click at [194, 124] on textarea at bounding box center [147, 139] width 190 height 51
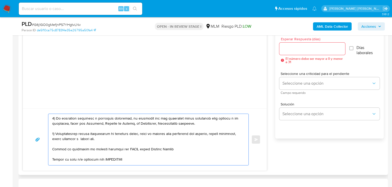
click at [115, 141] on textarea at bounding box center [147, 139] width 190 height 51
paste textarea ", si es una actividad informal, proporcionar giro económico del negocio, nombre…"
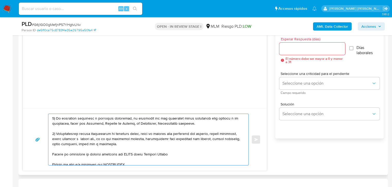
drag, startPoint x: 119, startPoint y: 136, endPoint x: 107, endPoint y: 144, distance: 14.9
click at [108, 146] on textarea at bounding box center [147, 139] width 190 height 51
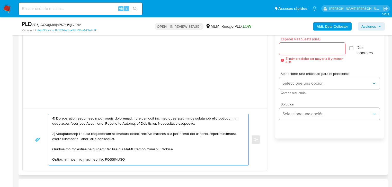
click at [53, 148] on textarea at bounding box center [147, 139] width 190 height 51
drag, startPoint x: 196, startPoint y: 151, endPoint x: 57, endPoint y: 150, distance: 139.8
click at [57, 150] on textarea at bounding box center [147, 139] width 190 height 51
drag, startPoint x: 63, startPoint y: 154, endPoint x: 53, endPoint y: 149, distance: 12.2
click at [53, 149] on textarea at bounding box center [147, 139] width 190 height 51
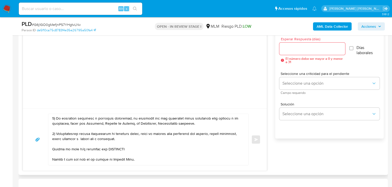
click at [52, 148] on div at bounding box center [146, 139] width 197 height 51
click at [57, 148] on textarea at bounding box center [147, 139] width 190 height 51
click at [52, 149] on textarea at bounding box center [147, 139] width 190 height 51
click at [116, 148] on textarea at bounding box center [147, 139] width 190 height 51
click at [117, 148] on textarea at bounding box center [147, 139] width 190 height 51
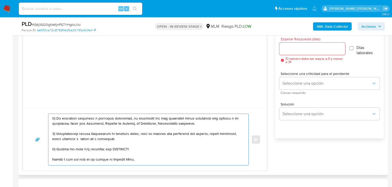
click at [117, 148] on textarea at bounding box center [147, 139] width 190 height 51
drag, startPoint x: 117, startPoint y: 148, endPoint x: 115, endPoint y: 151, distance: 3.9
click at [115, 151] on textarea at bounding box center [147, 139] width 190 height 51
drag, startPoint x: 115, startPoint y: 150, endPoint x: 117, endPoint y: 147, distance: 3.9
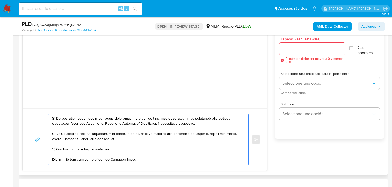
click at [117, 147] on textarea at bounding box center [147, 139] width 190 height 51
paste textarea "name: Michelle Nava Felix || alias:"
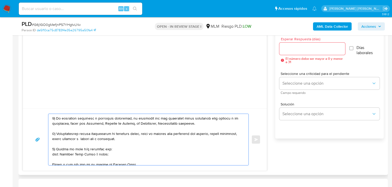
drag, startPoint x: 63, startPoint y: 153, endPoint x: 51, endPoint y: 145, distance: 14.3
click at [49, 146] on div at bounding box center [146, 139] width 197 height 51
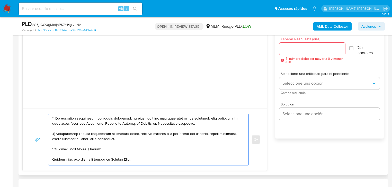
drag, startPoint x: 96, startPoint y: 151, endPoint x: 84, endPoint y: 150, distance: 11.8
click at [84, 150] on textarea at bounding box center [147, 139] width 190 height 51
click at [68, 144] on textarea at bounding box center [147, 139] width 190 height 51
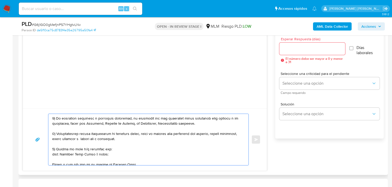
click at [96, 156] on textarea at bounding box center [147, 139] width 190 height 51
drag, startPoint x: 106, startPoint y: 154, endPoint x: 94, endPoint y: 153, distance: 12.1
click at [94, 153] on textarea at bounding box center [147, 139] width 190 height 51
drag, startPoint x: 64, startPoint y: 154, endPoint x: 52, endPoint y: 152, distance: 12.0
click at [52, 153] on textarea at bounding box center [147, 139] width 190 height 51
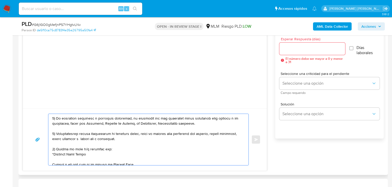
click at [90, 155] on textarea at bounding box center [147, 139] width 190 height 51
paste textarea "name: Valentina Morales || alias:"
drag, startPoint x: 64, startPoint y: 159, endPoint x: 54, endPoint y: 159, distance: 9.5
click at [54, 159] on textarea at bounding box center [147, 139] width 190 height 51
drag, startPoint x: 102, startPoint y: 157, endPoint x: 80, endPoint y: 160, distance: 21.7
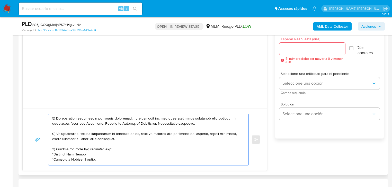
click at [80, 160] on textarea at bounding box center [147, 139] width 190 height 51
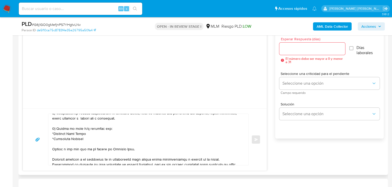
click at [51, 150] on div at bounding box center [146, 139] width 197 height 51
click at [52, 150] on textarea at bounding box center [147, 139] width 190 height 51
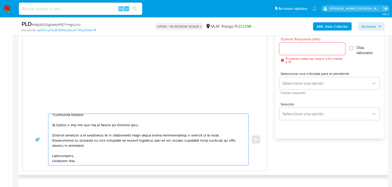
click at [66, 162] on textarea at bounding box center [147, 139] width 190 height 51
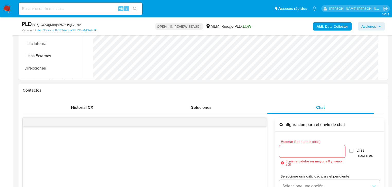
scroll to position [185, 0]
type textarea "Estimado Jorge, Te comunicamos que se ha identificado un cambio en el uso habit…"
click at [300, 153] on input "Esperar Respuesta (días)" at bounding box center [312, 151] width 66 height 7
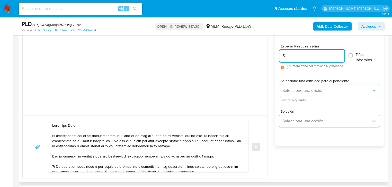
scroll to position [329, 0]
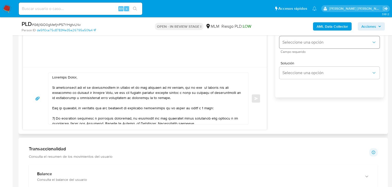
type input "5"
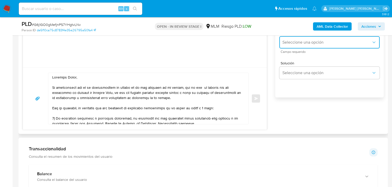
click at [294, 44] on span "Seleccione una opción" at bounding box center [326, 42] width 89 height 5
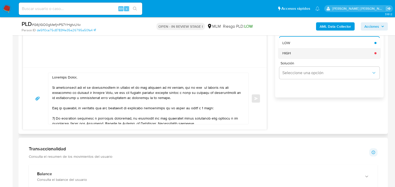
click at [287, 56] on div "HIGH" at bounding box center [328, 53] width 92 height 10
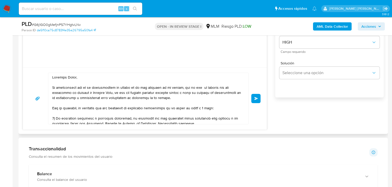
click at [257, 97] on span "Enviar" at bounding box center [256, 98] width 4 height 3
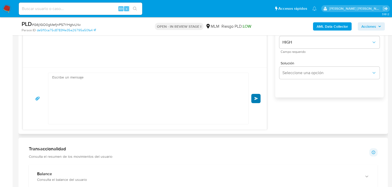
scroll to position [99, 0]
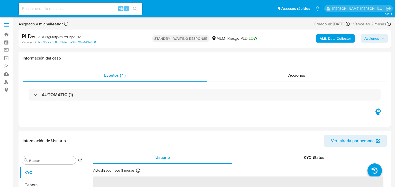
select select "10"
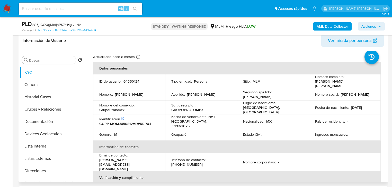
scroll to position [21, 0]
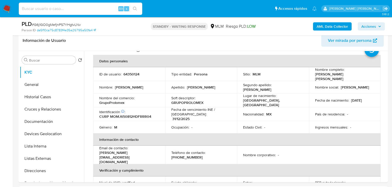
click at [51, 9] on input at bounding box center [80, 8] width 123 height 7
paste input "GmzgdYwGLlYwePu9a4JFBoVa"
type input "GmzgdYwGLlYwePu9a4JFBoVa"
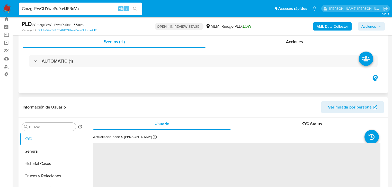
scroll to position [62, 0]
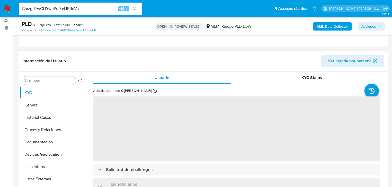
select select "10"
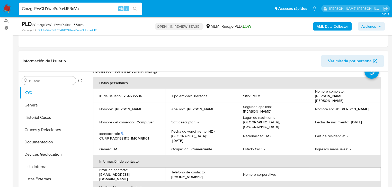
scroll to position [21, 0]
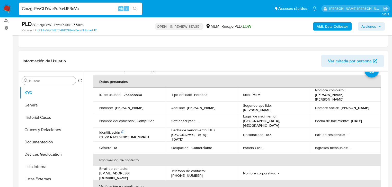
click at [360, 121] on td "Fecha de nacimiento : [DEMOGRAPHIC_DATA]" at bounding box center [345, 121] width 72 height 14
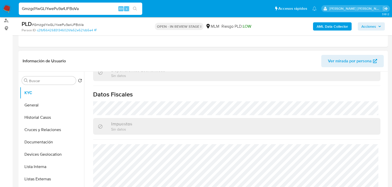
scroll to position [319, 0]
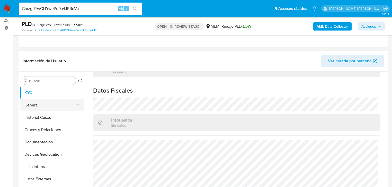
click at [55, 108] on button "General" at bounding box center [50, 105] width 60 height 12
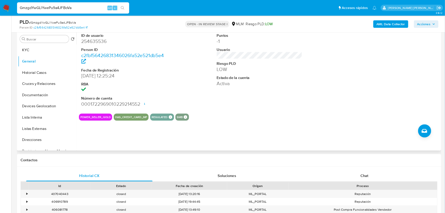
scroll to position [93, 0]
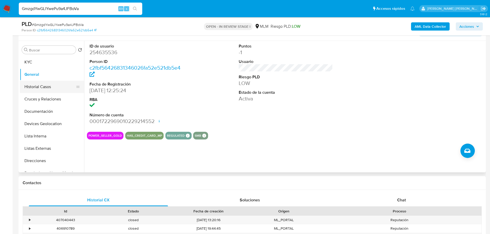
click at [38, 89] on button "Historial Casos" at bounding box center [50, 87] width 60 height 12
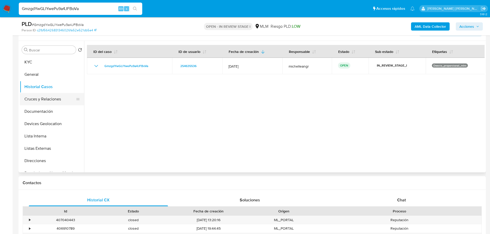
click at [46, 102] on button "Cruces y Relaciones" at bounding box center [50, 99] width 60 height 12
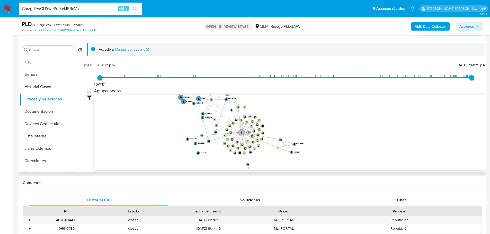
click at [242, 134] on circle at bounding box center [241, 132] width 6 height 6
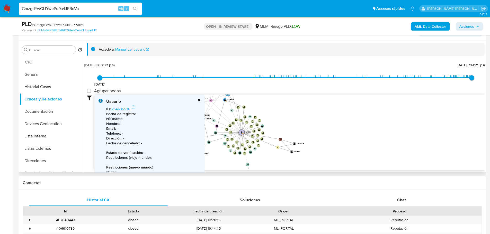
click at [242, 133] on text "" at bounding box center [242, 132] width 2 height 2
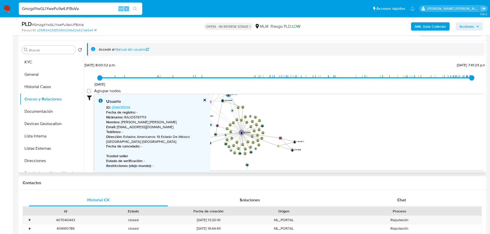
click at [207, 101] on div "Usuario ID : 254635536 Fecha de registro : - Nickname : RAJO5797713 Nombre : [P…" at bounding box center [152, 160] width 116 height 131
click at [206, 101] on button "cerrar" at bounding box center [204, 99] width 3 height 3
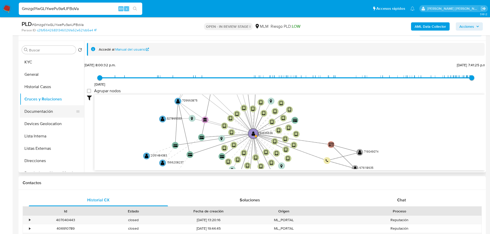
click at [50, 110] on button "Documentación" at bounding box center [50, 111] width 60 height 12
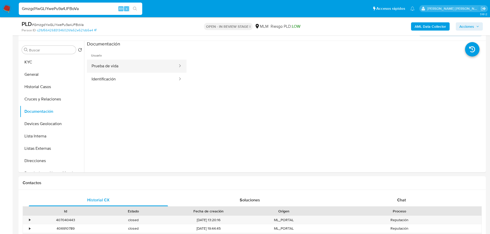
drag, startPoint x: 136, startPoint y: 65, endPoint x: 169, endPoint y: 64, distance: 33.2
click at [145, 64] on button "Prueba de vida" at bounding box center [132, 66] width 91 height 13
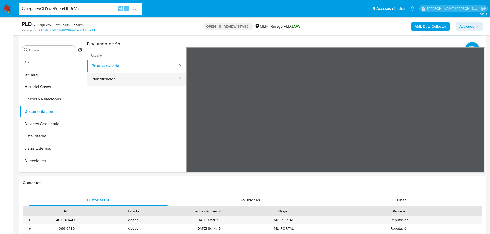
click at [134, 78] on button "Identificación" at bounding box center [132, 79] width 91 height 13
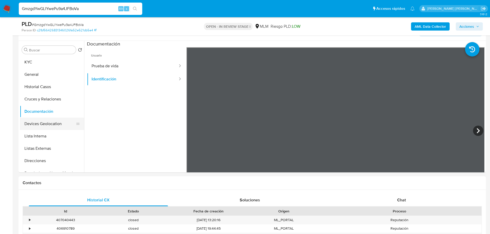
click at [44, 123] on button "Devices Geolocation" at bounding box center [50, 124] width 60 height 12
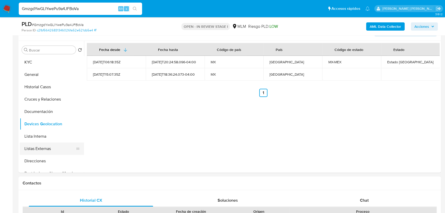
drag, startPoint x: 39, startPoint y: 149, endPoint x: 72, endPoint y: 147, distance: 33.4
click at [40, 149] on button "Listas Externas" at bounding box center [50, 148] width 60 height 12
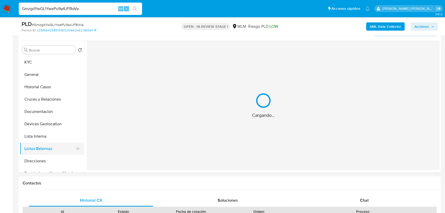
click at [139, 140] on div "Cargando..." at bounding box center [263, 105] width 353 height 129
drag, startPoint x: 43, startPoint y: 164, endPoint x: 45, endPoint y: 154, distance: 10.9
click at [42, 163] on button "Direcciones" at bounding box center [52, 161] width 64 height 12
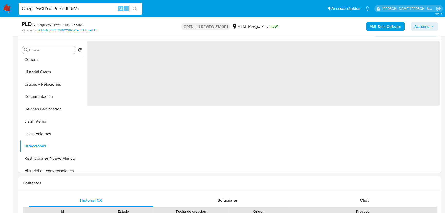
scroll to position [70, 0]
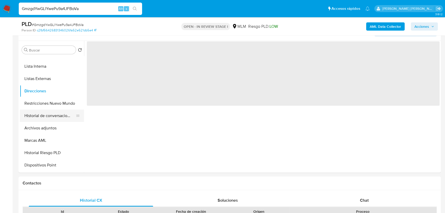
click at [59, 115] on button "Historial de conversaciones" at bounding box center [50, 115] width 60 height 12
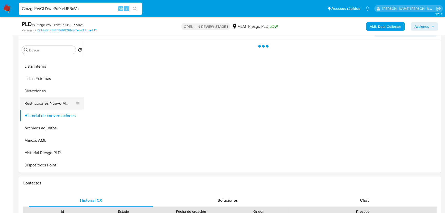
click at [57, 99] on button "Restricciones Nuevo Mundo" at bounding box center [50, 103] width 60 height 12
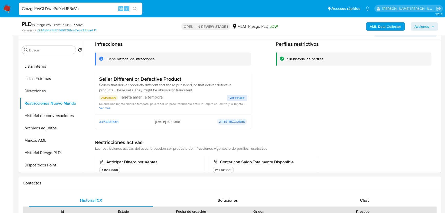
scroll to position [14, 0]
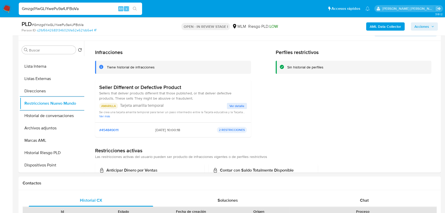
click at [236, 104] on span "Ver detalle" at bounding box center [236, 105] width 15 height 5
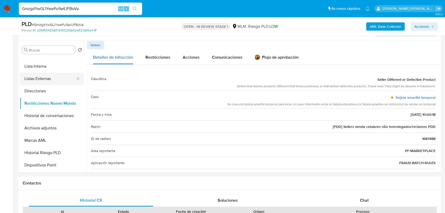
scroll to position [0, 0]
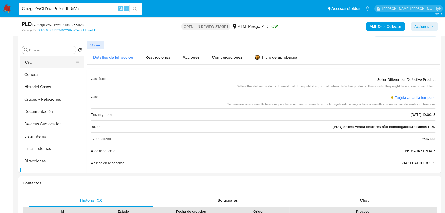
click at [38, 63] on button "KYC" at bounding box center [50, 62] width 60 height 12
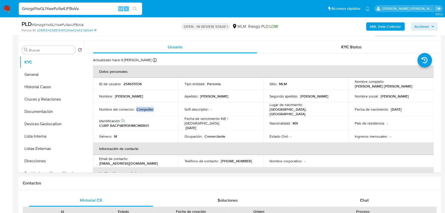
drag, startPoint x: 156, startPoint y: 109, endPoint x: 136, endPoint y: 109, distance: 19.3
click at [136, 109] on div "Nombre del comercio : CompuSer" at bounding box center [135, 109] width 73 height 5
copy p "CompuSer"
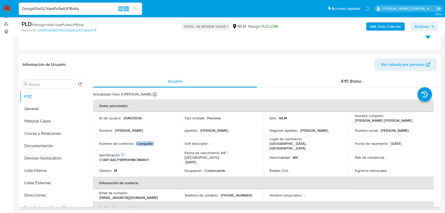
scroll to position [22, 0]
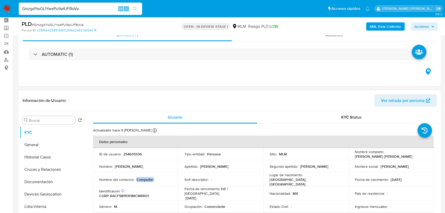
click at [394, 100] on span "Ver mirada por persona" at bounding box center [403, 100] width 44 height 12
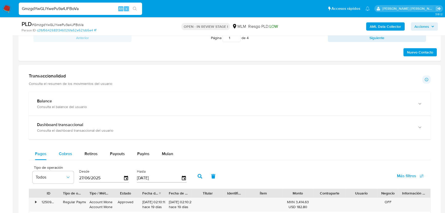
scroll to position [349, 0]
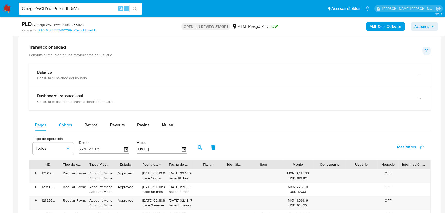
click at [63, 119] on div "Cobros" at bounding box center [65, 125] width 13 height 12
select select "10"
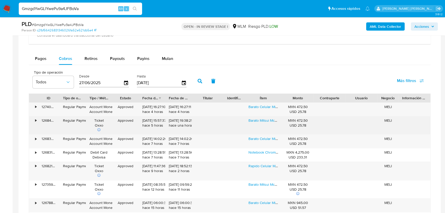
scroll to position [419, 0]
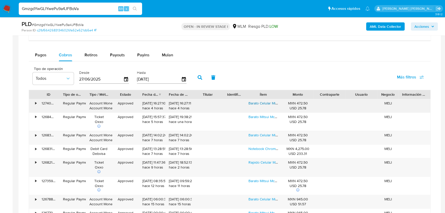
click at [257, 103] on link "Barato Celular Mitsui Mc32020 Pantalla 6 2gb Ram 32gb Rom Negro" at bounding box center [303, 102] width 109 height 5
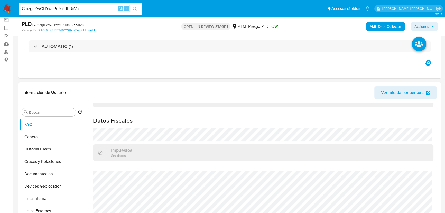
scroll to position [22, 0]
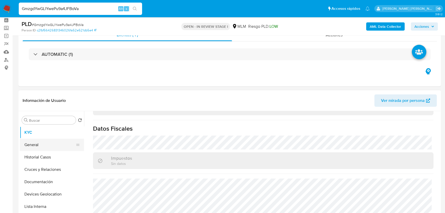
click at [47, 148] on button "General" at bounding box center [50, 145] width 60 height 12
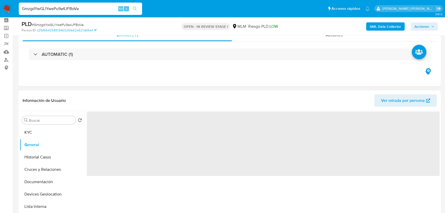
scroll to position [69, 0]
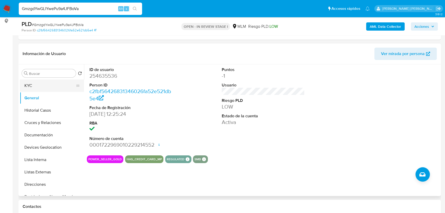
click at [46, 80] on button "KYC" at bounding box center [50, 85] width 60 height 12
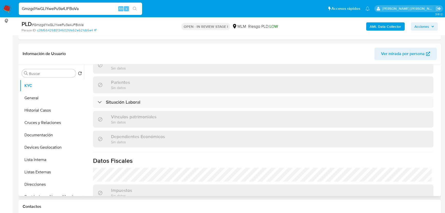
scroll to position [257, 0]
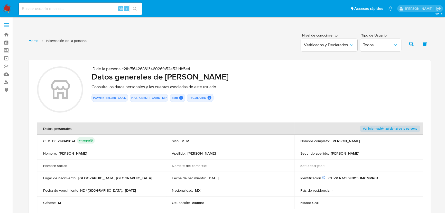
click at [62, 87] on icon at bounding box center [60, 89] width 19 height 19
click at [62, 86] on icon at bounding box center [60, 89] width 19 height 19
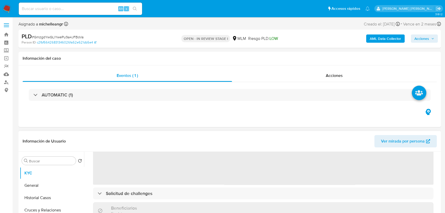
select select "10"
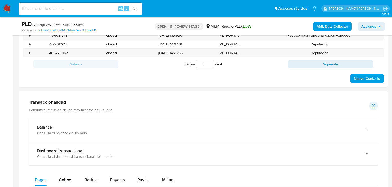
scroll to position [375, 0]
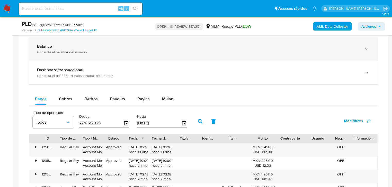
click at [80, 55] on div "Balance Consulta el balance del usuario" at bounding box center [203, 49] width 348 height 23
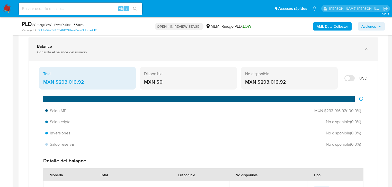
click at [86, 44] on div "Balance" at bounding box center [198, 46] width 322 height 5
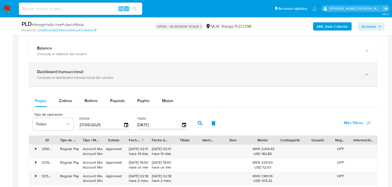
scroll to position [334, 0]
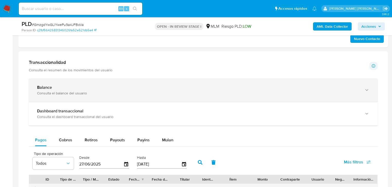
click at [118, 99] on div "Balance Consulta el balance del usuario" at bounding box center [203, 90] width 348 height 23
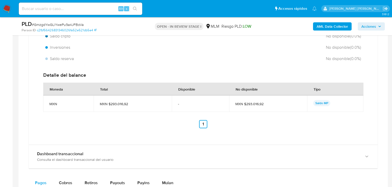
scroll to position [499, 0]
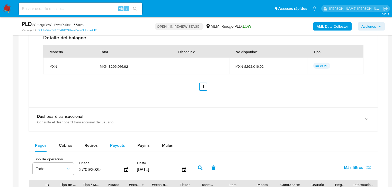
click at [121, 148] on span "Payouts" at bounding box center [117, 146] width 15 height 6
select select "10"
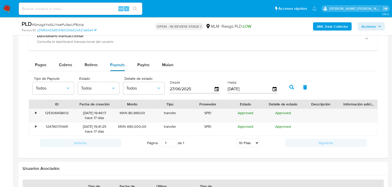
scroll to position [581, 0]
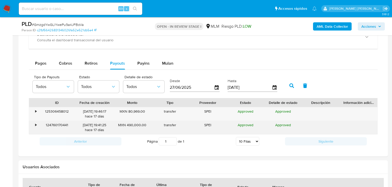
click at [37, 124] on div "•" at bounding box center [33, 127] width 9 height 13
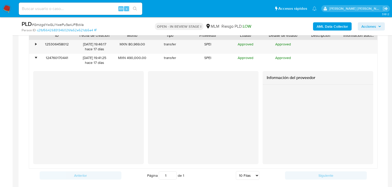
scroll to position [622, 0]
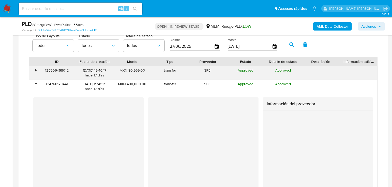
click at [35, 70] on div "•" at bounding box center [35, 70] width 1 height 5
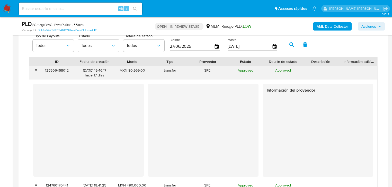
click at [35, 70] on div "•" at bounding box center [35, 70] width 1 height 5
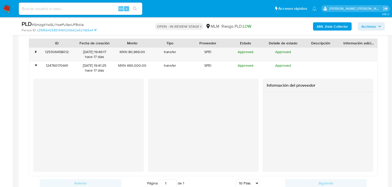
scroll to position [581, 0]
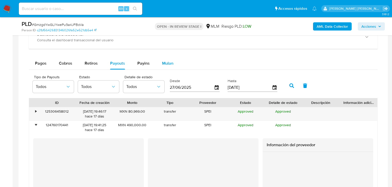
click at [168, 66] on span "Mulan" at bounding box center [167, 63] width 11 height 6
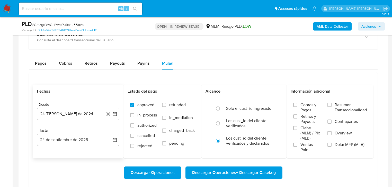
drag, startPoint x: 85, startPoint y: 111, endPoint x: 91, endPoint y: 107, distance: 6.8
click at [85, 111] on button "24 [PERSON_NAME] de 2024" at bounding box center [78, 114] width 82 height 12
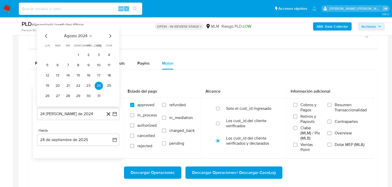
click at [82, 38] on div "agosto 2024 agosto 2024 lun lunes mar martes mié miércoles jue jueves vie viern…" at bounding box center [78, 66] width 70 height 67
click at [111, 35] on icon "Mes siguiente" at bounding box center [110, 36] width 6 height 6
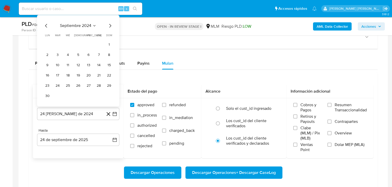
click at [82, 25] on span "septiembre 2024" at bounding box center [75, 25] width 31 height 5
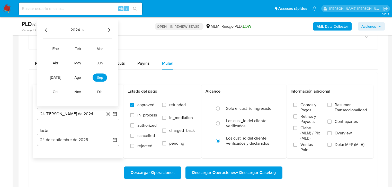
click at [109, 31] on icon "Año siguiente" at bounding box center [109, 30] width 2 height 4
click at [100, 48] on span "mar" at bounding box center [100, 49] width 6 height 4
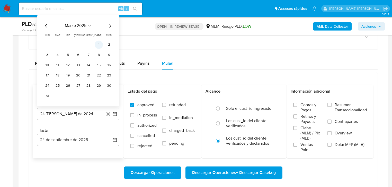
click at [99, 45] on button "1" at bounding box center [99, 45] width 8 height 8
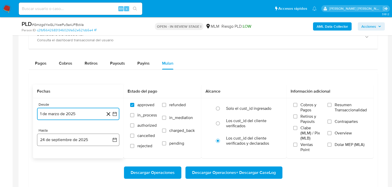
click at [66, 141] on button "24 de septiembre de 2025" at bounding box center [78, 140] width 82 height 12
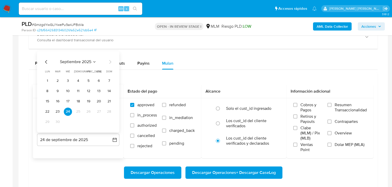
click at [45, 63] on icon "Mes anterior" at bounding box center [46, 62] width 6 height 6
click at [108, 62] on icon "Mes siguiente" at bounding box center [110, 62] width 6 height 6
click at [107, 80] on button "7" at bounding box center [109, 81] width 8 height 8
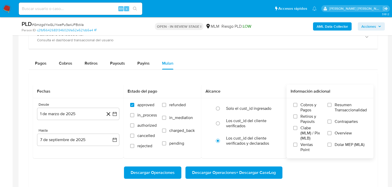
click at [342, 135] on span "Overview" at bounding box center [342, 133] width 17 height 5
click at [331, 135] on input "Overview" at bounding box center [329, 133] width 4 height 4
click at [163, 174] on span "Descargar Operaciones" at bounding box center [153, 172] width 44 height 11
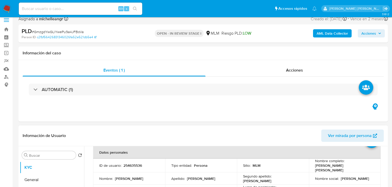
scroll to position [32, 0]
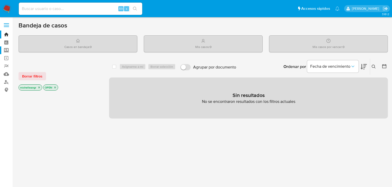
click at [6, 50] on label "Screening" at bounding box center [30, 51] width 61 height 8
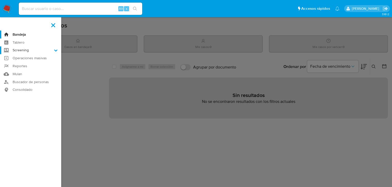
click at [0, 0] on input "Screening" at bounding box center [0, 0] width 0 height 0
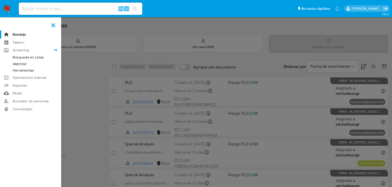
click at [22, 71] on link "Herramientas" at bounding box center [30, 70] width 61 height 6
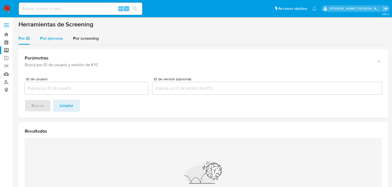
click at [48, 39] on span "Por persona" at bounding box center [51, 38] width 23 height 6
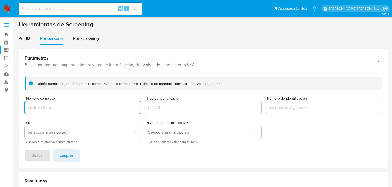
click at [53, 107] on input "Nombre completo" at bounding box center [83, 107] width 116 height 7
type input "JESUS CARBAJAL MAYA"
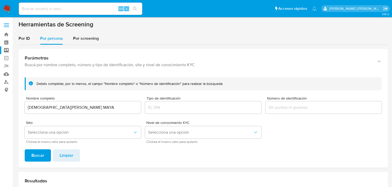
click at [34, 156] on span "Buscar" at bounding box center [37, 155] width 13 height 11
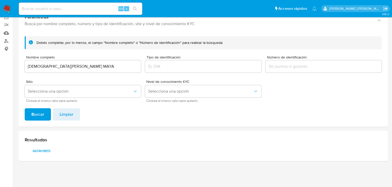
scroll to position [41, 0]
click at [38, 150] on span "667401855" at bounding box center [41, 151] width 27 height 7
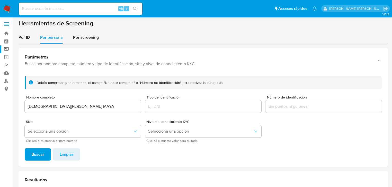
scroll to position [0, 0]
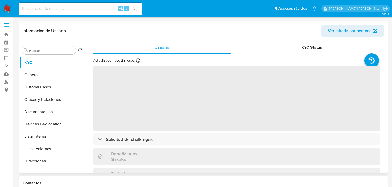
select select "10"
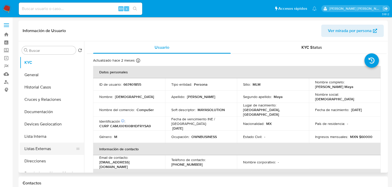
click at [59, 148] on button "Listas Externas" at bounding box center [50, 149] width 60 height 12
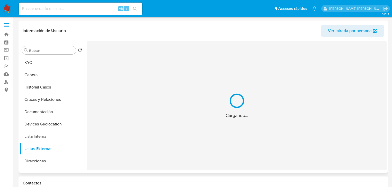
click at [157, 118] on div "Cargando..." at bounding box center [236, 105] width 299 height 129
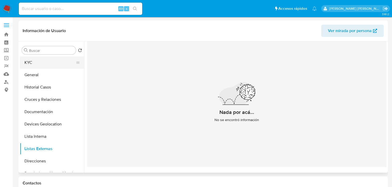
click at [43, 63] on button "KYC" at bounding box center [50, 63] width 60 height 12
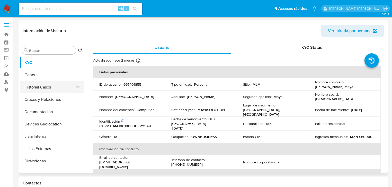
click at [51, 86] on button "Historial Casos" at bounding box center [50, 87] width 60 height 12
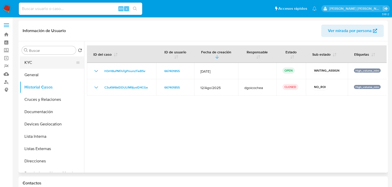
click at [42, 65] on button "KYC" at bounding box center [50, 63] width 60 height 12
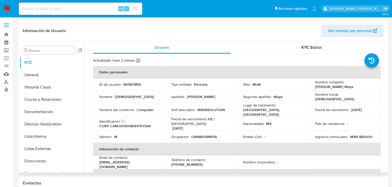
click at [137, 84] on p "667401855" at bounding box center [132, 84] width 18 height 5
copy p "667401855"
click at [136, 124] on p "CURP CAMJ001008HDFRYSA9" at bounding box center [124, 126] width 51 height 5
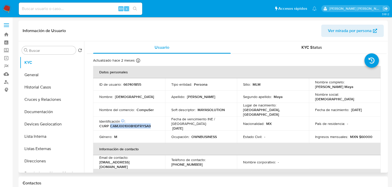
copy p "CAMJ001008HDFRYSA9"
click at [376, 102] on td "Nombre social : Jesus" at bounding box center [345, 97] width 72 height 12
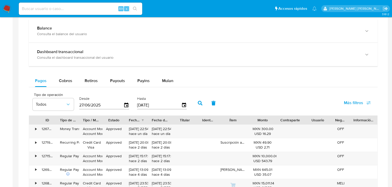
scroll to position [329, 0]
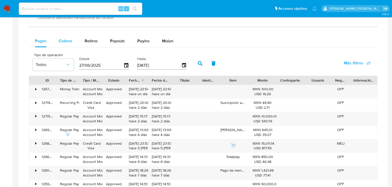
click at [69, 43] on span "Cobros" at bounding box center [65, 41] width 13 height 6
select select "10"
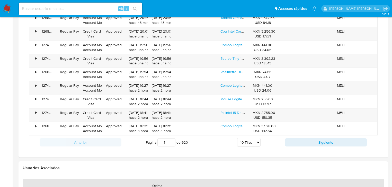
scroll to position [432, 0]
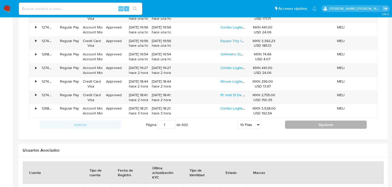
click at [320, 125] on button "Siguiente" at bounding box center [326, 125] width 82 height 8
type input "2"
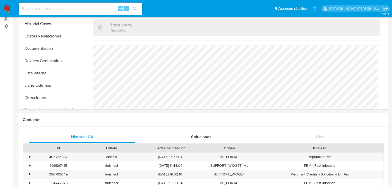
scroll to position [21, 0]
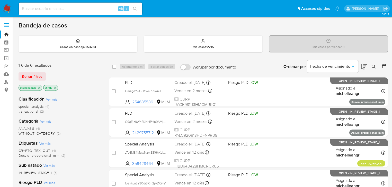
click at [50, 6] on input at bounding box center [80, 8] width 123 height 7
paste input "GmzgdYwGLlYwePu9a4JFBoVa"
type input "GmzgdYwGLlYwePu9a4JFBoVa"
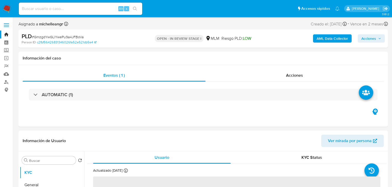
select select "10"
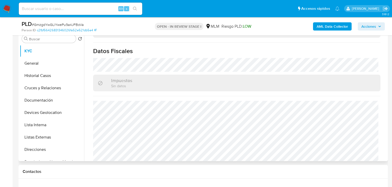
scroll to position [319, 0]
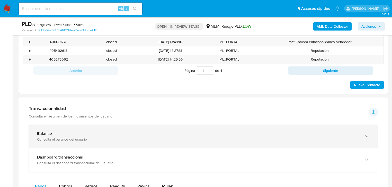
click at [75, 137] on div "Consulta el balance del usuario" at bounding box center [198, 139] width 322 height 5
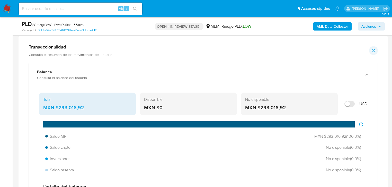
scroll to position [370, 0]
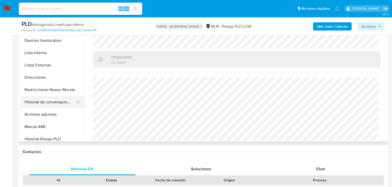
scroll to position [62, 0]
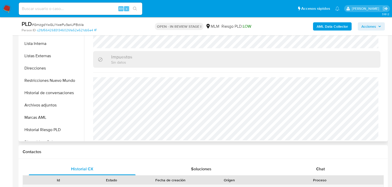
drag, startPoint x: 57, startPoint y: 103, endPoint x: 153, endPoint y: 116, distance: 97.0
click at [57, 103] on button "Archivos adjuntos" at bounding box center [52, 105] width 64 height 12
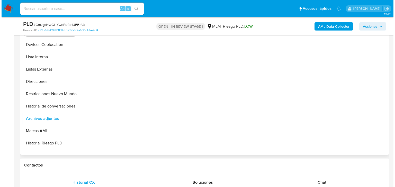
scroll to position [103, 0]
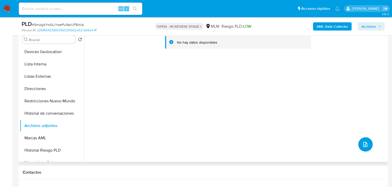
click at [362, 145] on icon "upload-file" at bounding box center [365, 145] width 6 height 6
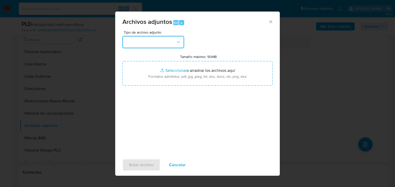
click at [149, 37] on button "button" at bounding box center [153, 42] width 62 height 12
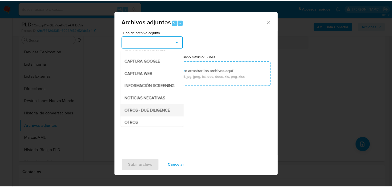
scroll to position [35, 0]
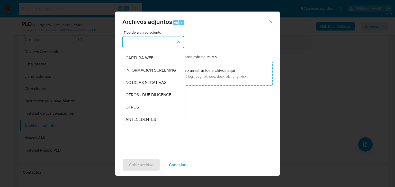
click at [142, 112] on div "OTROS" at bounding box center [151, 107] width 52 height 12
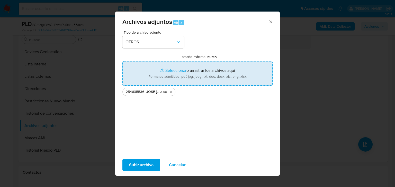
type input "C:\fakepath\254635536_JOSE FRANCISCO RAMIREZ CARBAJAL_SEP25.pdf"
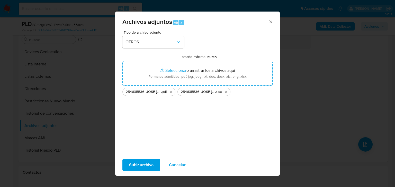
click at [149, 165] on span "Subir archivo" at bounding box center [141, 165] width 24 height 11
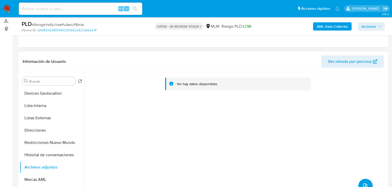
scroll to position [21, 0]
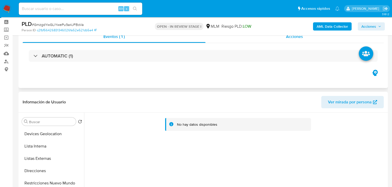
click at [296, 41] on div "Acciones" at bounding box center [294, 37] width 178 height 12
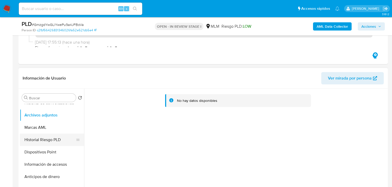
scroll to position [123, 0]
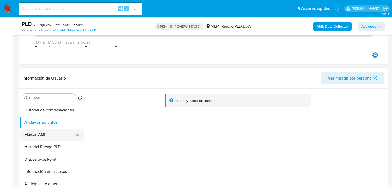
drag, startPoint x: 54, startPoint y: 141, endPoint x: 53, endPoint y: 138, distance: 3.1
click at [54, 141] on button "Historial Riesgo PLD" at bounding box center [52, 147] width 64 height 12
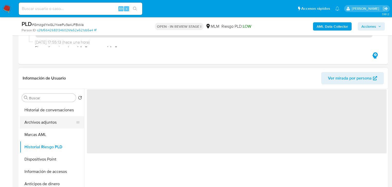
click at [53, 124] on button "Archivos adjuntos" at bounding box center [50, 122] width 60 height 12
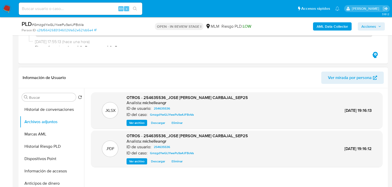
scroll to position [103, 0]
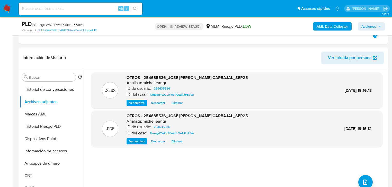
drag, startPoint x: 364, startPoint y: 29, endPoint x: 353, endPoint y: 31, distance: 11.7
click at [363, 29] on span "Acciones" at bounding box center [368, 26] width 15 height 8
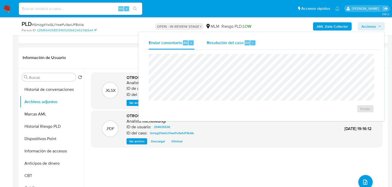
click at [230, 42] on span "Resolución del caso" at bounding box center [225, 43] width 37 height 6
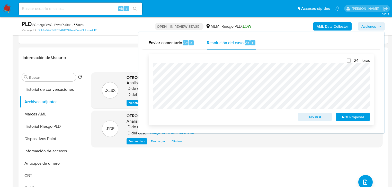
click at [311, 119] on span "No ROI" at bounding box center [314, 117] width 27 height 7
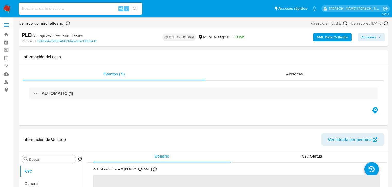
select select "10"
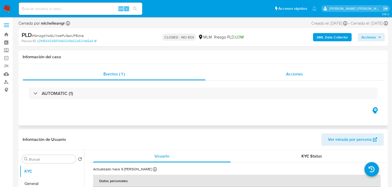
click at [297, 75] on span "Acciones" at bounding box center [294, 74] width 17 height 6
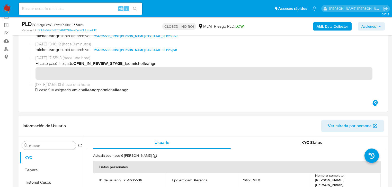
scroll to position [103, 0]
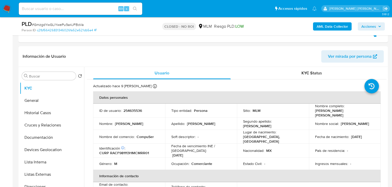
click at [6, 11] on img at bounding box center [7, 8] width 9 height 9
click at [9, 7] on img at bounding box center [7, 8] width 9 height 9
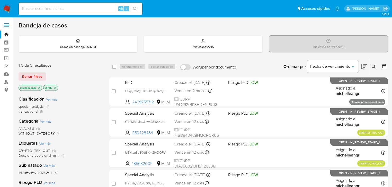
click at [39, 88] on icon "close-filter" at bounding box center [39, 87] width 3 height 3
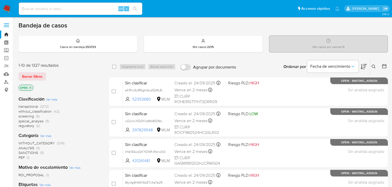
click at [370, 67] on div "Ingrese ID de usuario o caso Buscar Borrar filtros" at bounding box center [374, 67] width 9 height 16
drag, startPoint x: 374, startPoint y: 67, endPoint x: 302, endPoint y: 74, distance: 73.1
click at [374, 67] on icon at bounding box center [373, 67] width 4 height 4
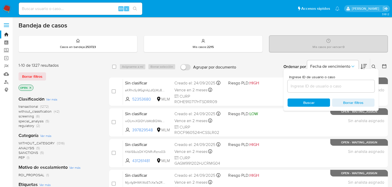
click at [324, 87] on input at bounding box center [330, 86] width 87 height 7
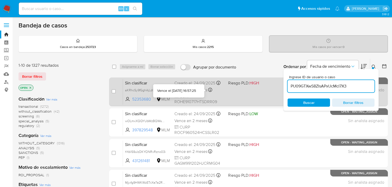
type input "PU09GTXwS8ZIsAPxUcMcI7X3"
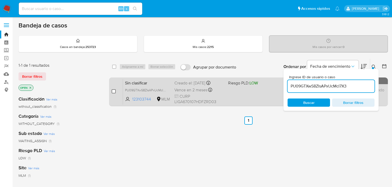
click at [114, 91] on input "checkbox" at bounding box center [114, 91] width 4 height 4
checkbox input "true"
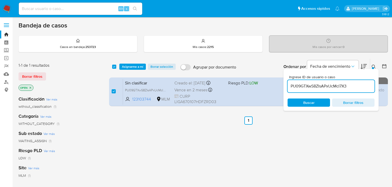
drag, startPoint x: 338, startPoint y: 86, endPoint x: 274, endPoint y: 73, distance: 65.6
click at [260, 80] on div "select-all-cases-checkbox Asignarme a mí Borrar selección Agrupar por documento…" at bounding box center [248, 84] width 279 height 50
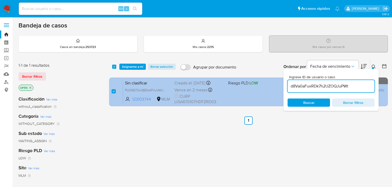
type input "d8Va0aFuxRDk7h2UZOQJuPWt"
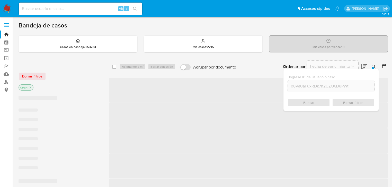
checkbox input "false"
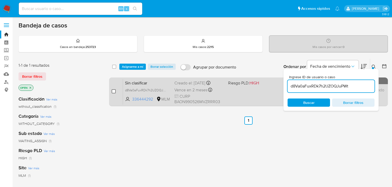
click at [113, 91] on input "checkbox" at bounding box center [114, 91] width 4 height 4
checkbox input "true"
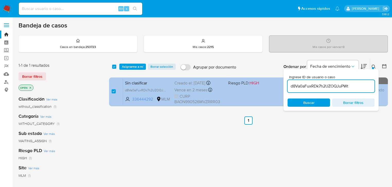
drag, startPoint x: 352, startPoint y: 88, endPoint x: 242, endPoint y: 85, distance: 109.3
click at [243, 85] on div "select-all-cases-checkbox Asignarme a mí Borrar selección Agrupar por documento…" at bounding box center [248, 84] width 279 height 50
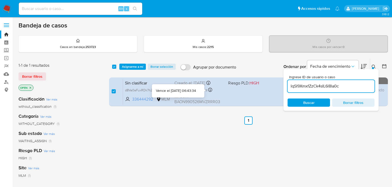
type input "IqSl9XmxfZzCk4sIL6l8la0c"
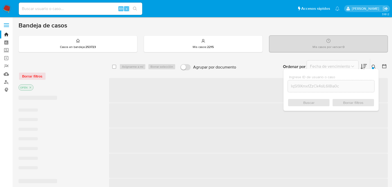
checkbox input "false"
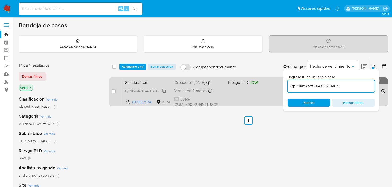
drag, startPoint x: 164, startPoint y: 90, endPoint x: 139, endPoint y: 93, distance: 26.0
click at [164, 91] on icon at bounding box center [164, 91] width 4 height 4
click at [116, 92] on div "case-item-checkbox No es posible asignar el caso" at bounding box center [117, 92] width 11 height 26
click at [114, 91] on input "checkbox" at bounding box center [114, 91] width 4 height 4
checkbox input "true"
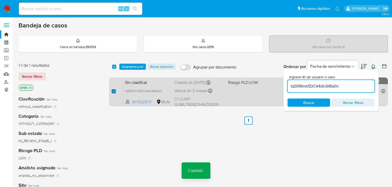
checkbox input "true"
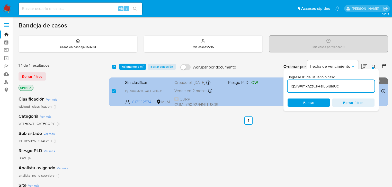
drag, startPoint x: 343, startPoint y: 86, endPoint x: 247, endPoint y: 82, distance: 96.2
click at [247, 82] on div "select-all-cases-checkbox Asignarme a mí Borrar selección Agrupar por documento…" at bounding box center [248, 84] width 279 height 50
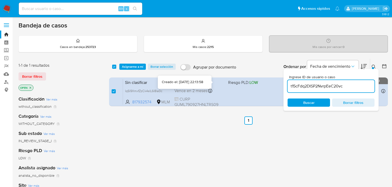
type input "t15cFdq2DISP2NvrpEeC20vc"
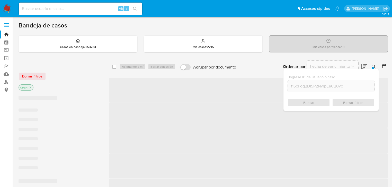
checkbox input "false"
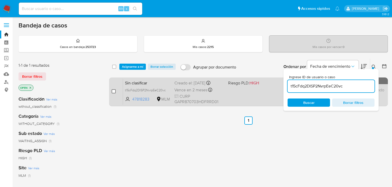
click at [113, 91] on input "checkbox" at bounding box center [114, 91] width 4 height 4
checkbox input "true"
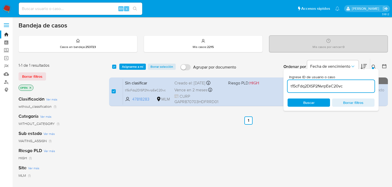
drag, startPoint x: 344, startPoint y: 87, endPoint x: 171, endPoint y: 77, distance: 173.3
click at [172, 77] on div "select-all-cases-checkbox Asignarme a mí Borrar selección Agrupar por documento…" at bounding box center [248, 84] width 279 height 50
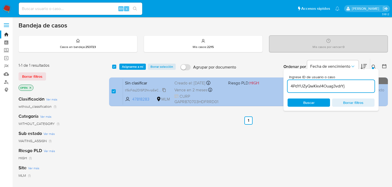
type input "4PdYUZyQwKkvI4Ouag3vdrYj"
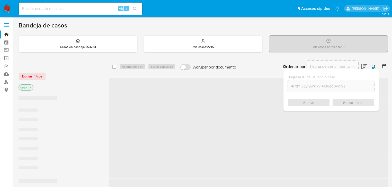
checkbox input "false"
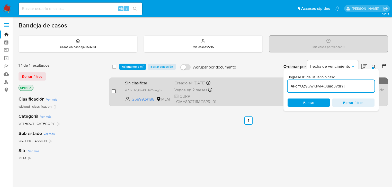
click at [114, 90] on input "checkbox" at bounding box center [114, 91] width 4 height 4
checkbox input "true"
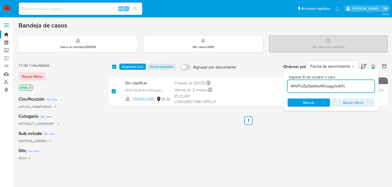
checkbox input "true"
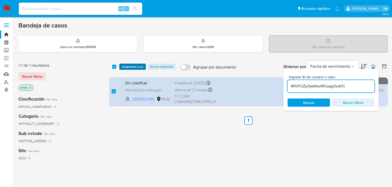
click at [132, 65] on span "Asignarme a mí" at bounding box center [132, 66] width 21 height 5
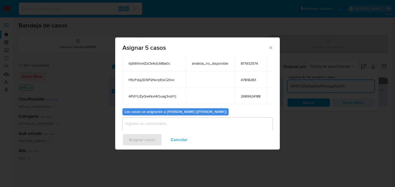
scroll to position [62, 0]
click at [143, 124] on textarea "assign-modal" at bounding box center [197, 127] width 150 height 21
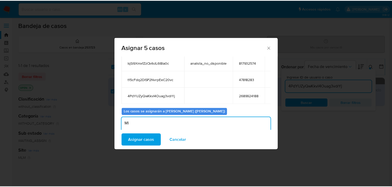
scroll to position [64, 0]
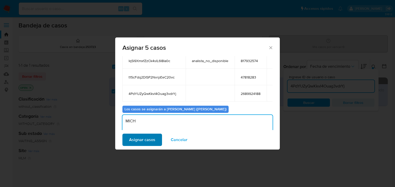
type textarea "MICH"
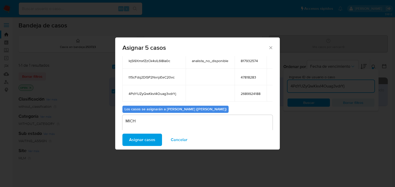
click at [149, 143] on span "Asignar casos" at bounding box center [142, 139] width 26 height 11
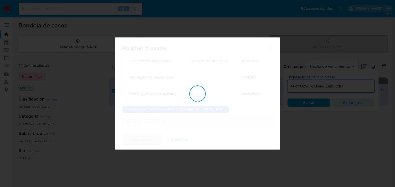
checkbox input "false"
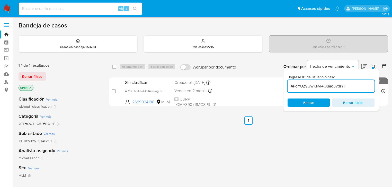
click at [44, 9] on input at bounding box center [80, 8] width 123 height 7
paste input "PU09GTXwS8ZIsAPxUcMcI7X3"
type input "PU09GTXwS8ZIsAPxUcMcI7X3"
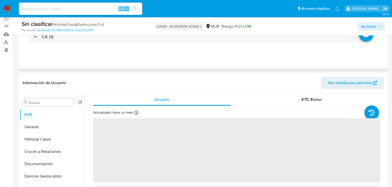
select select "10"
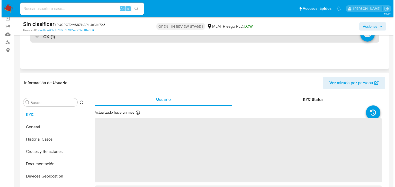
scroll to position [21, 0]
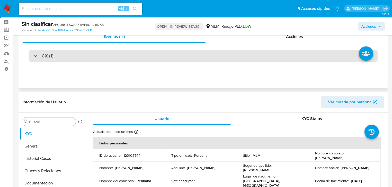
click at [36, 57] on div "CX (1)" at bounding box center [43, 56] width 20 height 6
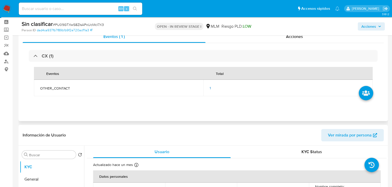
click at [211, 87] on div "1" at bounding box center [287, 88] width 157 height 5
click at [209, 88] on td "1" at bounding box center [287, 88] width 169 height 16
click at [210, 88] on span "1" at bounding box center [209, 88] width 1 height 5
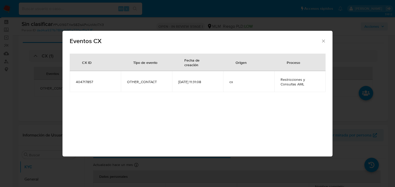
click at [323, 42] on icon "Cerrar" at bounding box center [323, 41] width 5 height 5
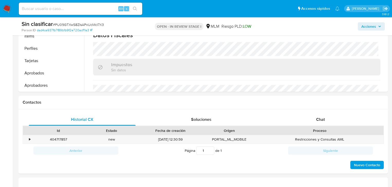
scroll to position [226, 0]
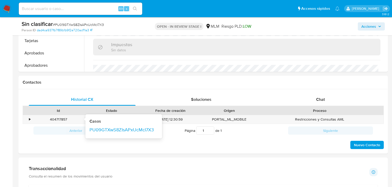
drag, startPoint x: 28, startPoint y: 118, endPoint x: 89, endPoint y: 118, distance: 60.7
click at [28, 118] on div "•" at bounding box center [27, 119] width 9 height 8
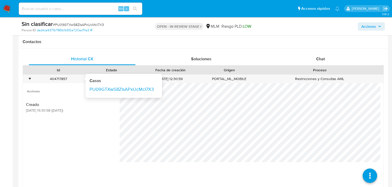
scroll to position [267, 0]
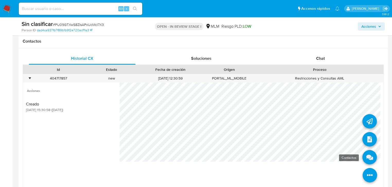
click at [367, 159] on icon at bounding box center [369, 157] width 14 height 14
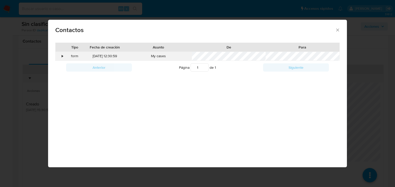
click at [60, 59] on div "•" at bounding box center [60, 56] width 9 height 9
click at [335, 32] on icon "close" at bounding box center [337, 29] width 5 height 5
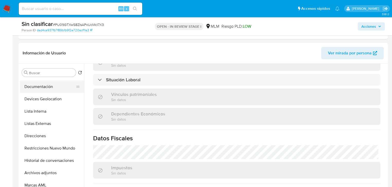
scroll to position [15, 0]
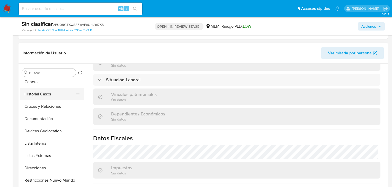
click at [47, 93] on button "Historial Casos" at bounding box center [50, 94] width 60 height 12
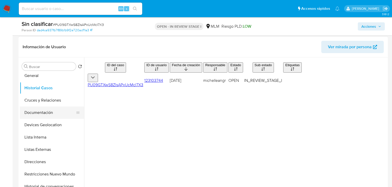
scroll to position [36, 0]
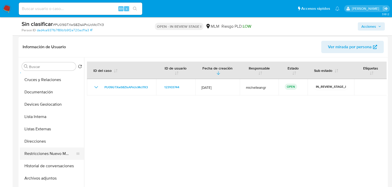
click at [69, 157] on button "Restricciones Nuevo Mundo" at bounding box center [50, 154] width 60 height 12
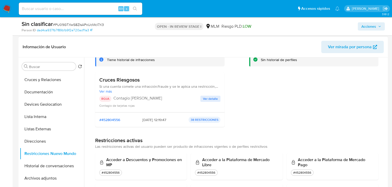
scroll to position [41, 0]
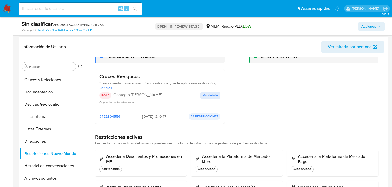
click at [210, 95] on span "Ver detalle" at bounding box center [210, 95] width 15 height 5
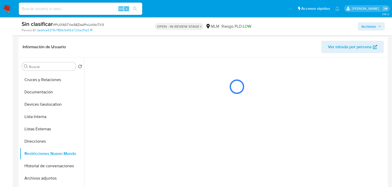
scroll to position [0, 0]
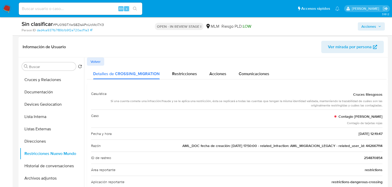
drag, startPoint x: 173, startPoint y: 146, endPoint x: 204, endPoint y: 149, distance: 31.4
click at [204, 149] on div "Razón AML_DOC fecha de creación: 23/01/2020 17:50:00 - related_infraction: AML_…" at bounding box center [236, 146] width 291 height 12
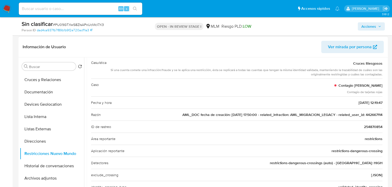
scroll to position [41, 0]
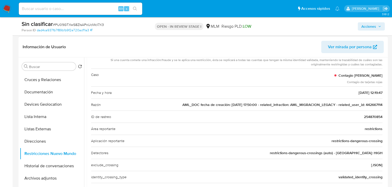
click at [373, 103] on span "AML_DOC fecha de creación: 23/01/2020 17:50:00 - related_infraction: AML_MIGRAC…" at bounding box center [282, 104] width 200 height 5
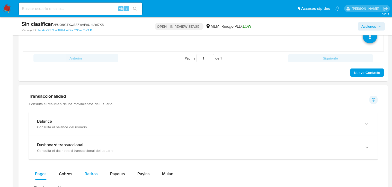
scroll to position [432, 0]
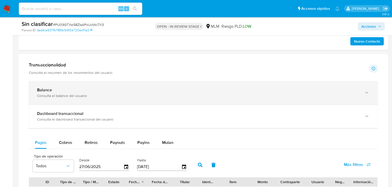
click at [88, 96] on div "Consulta el balance del usuario" at bounding box center [198, 96] width 322 height 5
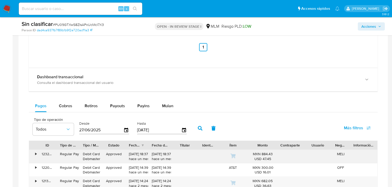
scroll to position [596, 0]
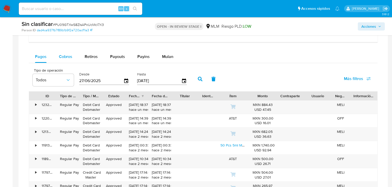
click at [64, 61] on div "Cobros" at bounding box center [65, 57] width 13 height 12
select select "10"
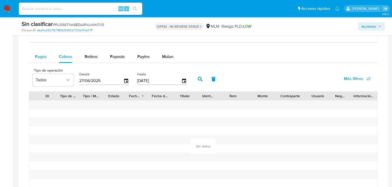
click at [45, 58] on span "Pagos" at bounding box center [41, 57] width 12 height 6
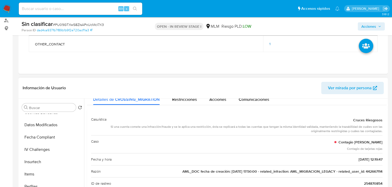
scroll to position [0, 0]
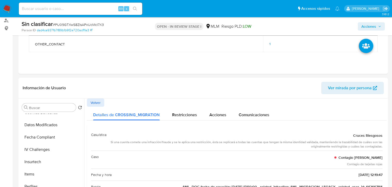
click at [373, 25] on span "Acciones" at bounding box center [368, 26] width 15 height 8
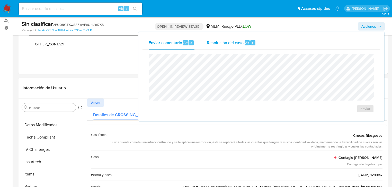
click at [221, 44] on span "Resolución del caso" at bounding box center [225, 43] width 37 height 6
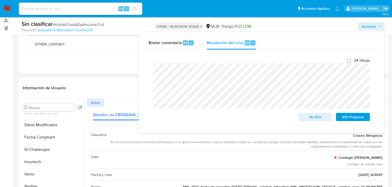
click at [141, 69] on div "Enviar comentario Alt c Resolución del caso Alt r Cierre de caso 24 Horas No RO…" at bounding box center [261, 83] width 246 height 102
click at [146, 69] on div "Cierre de caso 24 Horas No ROI ROI Proposal Algo salió mal Algo salió mal" at bounding box center [260, 90] width 237 height 80
click at [314, 121] on span "No ROI" at bounding box center [314, 117] width 27 height 7
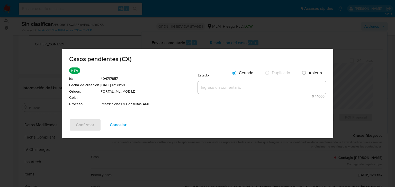
click at [243, 75] on span "Cerrado" at bounding box center [246, 73] width 14 height 6
click at [238, 75] on input "Cerrado" at bounding box center [234, 73] width 8 height 8
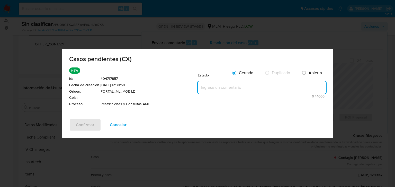
click at [217, 89] on textarea at bounding box center [262, 87] width 128 height 12
paste textarea "Se valida caso CX donde el cliente cuenta con restricción debido a un alertamie…"
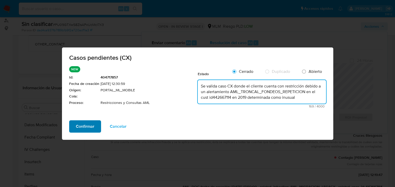
type textarea "Se valida caso CX donde el cliente cuenta con restricción debido a un alertamie…"
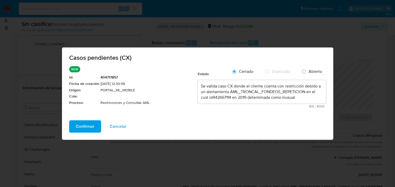
click at [80, 127] on span "Confirmar" at bounding box center [85, 126] width 19 height 11
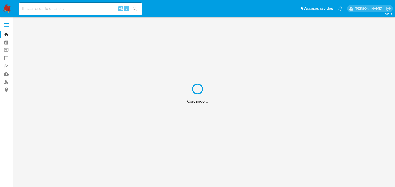
drag, startPoint x: 62, startPoint y: 13, endPoint x: 61, endPoint y: 8, distance: 4.9
click at [62, 12] on div "Cargando..." at bounding box center [197, 93] width 395 height 187
click at [61, 7] on div "Cargando..." at bounding box center [197, 93] width 395 height 187
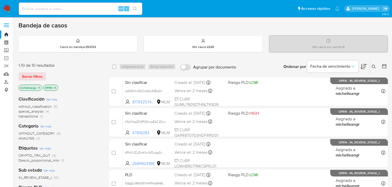
click at [61, 7] on input at bounding box center [80, 8] width 123 height 7
paste input "442667114"
type input "442667114"
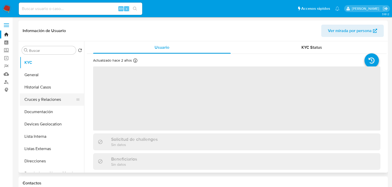
select select "10"
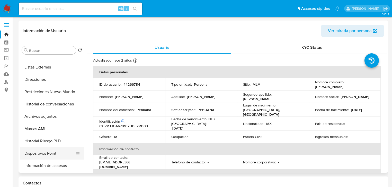
scroll to position [82, 0]
click at [58, 143] on button "Historial Riesgo PLD" at bounding box center [50, 141] width 60 height 12
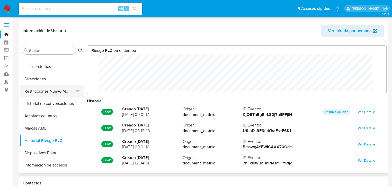
click at [62, 92] on button "Restricciones Nuevo Mundo" at bounding box center [50, 91] width 60 height 12
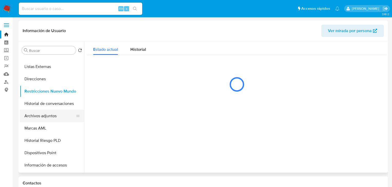
click at [48, 110] on button "Archivos adjuntos" at bounding box center [50, 116] width 60 height 12
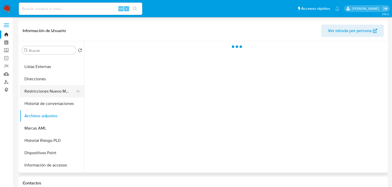
drag, startPoint x: 51, startPoint y: 106, endPoint x: 57, endPoint y: 95, distance: 12.2
click at [51, 105] on button "Historial de conversaciones" at bounding box center [52, 104] width 64 height 12
click at [57, 95] on button "Restricciones Nuevo Mundo" at bounding box center [50, 91] width 60 height 12
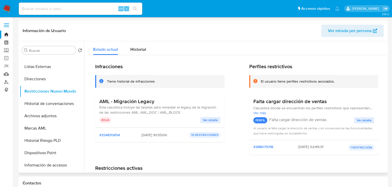
click at [206, 120] on span "Ver detalle" at bounding box center [210, 120] width 15 height 5
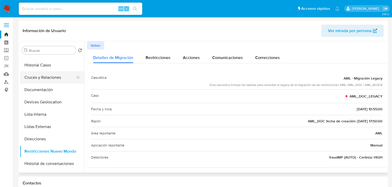
scroll to position [21, 0]
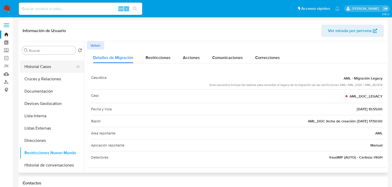
click at [43, 67] on button "Historial Casos" at bounding box center [50, 67] width 60 height 12
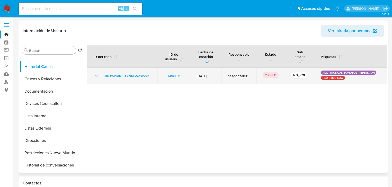
click at [96, 75] on icon "Mostrar/Ocultar" at bounding box center [96, 76] width 6 height 6
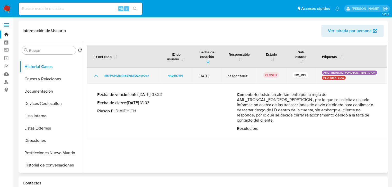
click at [96, 75] on icon "Mostrar/Ocultar" at bounding box center [96, 76] width 4 height 2
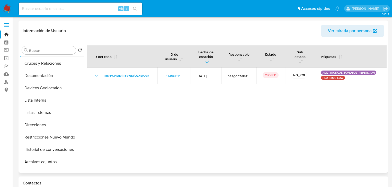
scroll to position [0, 0]
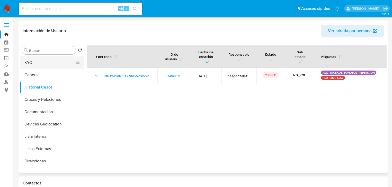
click at [32, 59] on button "KYC" at bounding box center [50, 63] width 60 height 12
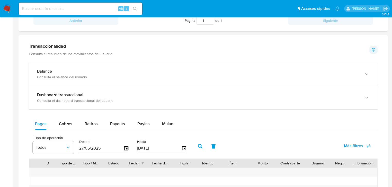
scroll to position [288, 0]
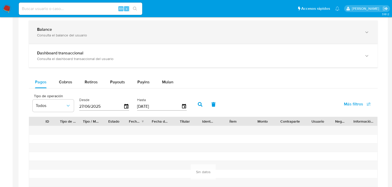
click at [84, 30] on div "Balance" at bounding box center [198, 29] width 322 height 5
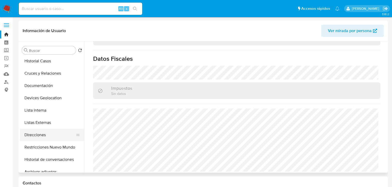
scroll to position [41, 0]
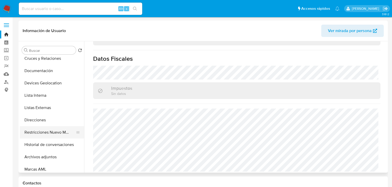
click at [54, 130] on button "Restricciones Nuevo Mundo" at bounding box center [50, 132] width 60 height 12
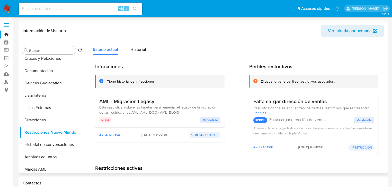
click at [209, 119] on span "Ver detalle" at bounding box center [210, 120] width 15 height 5
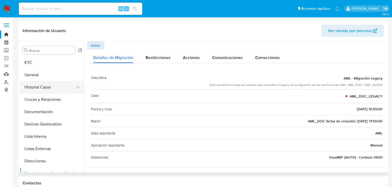
click at [45, 87] on button "Historial Casos" at bounding box center [50, 87] width 60 height 12
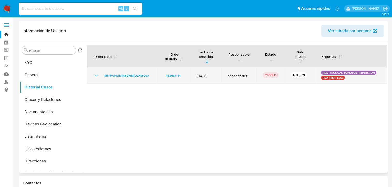
click at [94, 77] on icon "Mostrar/Ocultar" at bounding box center [96, 76] width 6 height 6
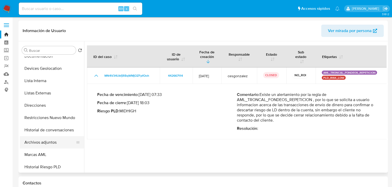
scroll to position [62, 0]
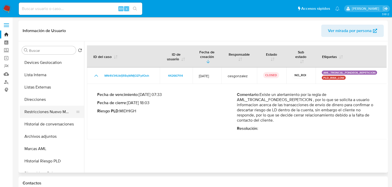
click at [65, 112] on button "Restricciones Nuevo Mundo" at bounding box center [50, 112] width 60 height 12
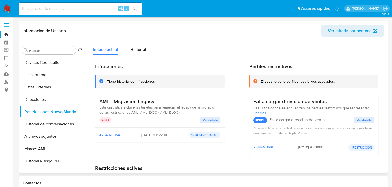
click at [211, 120] on span "Ver detalle" at bounding box center [210, 120] width 15 height 5
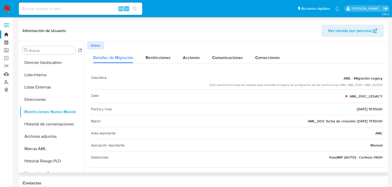
scroll to position [0, 0]
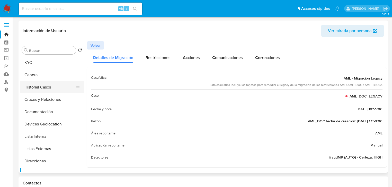
click at [50, 88] on button "Historial Casos" at bounding box center [50, 87] width 60 height 12
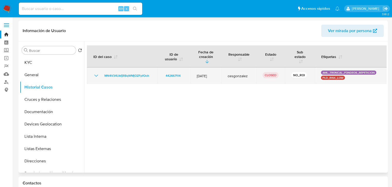
click at [94, 73] on icon "Mostrar/Ocultar" at bounding box center [96, 76] width 6 height 6
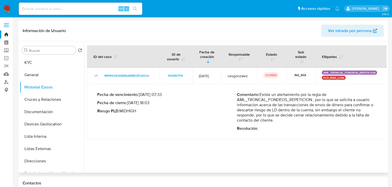
drag, startPoint x: 236, startPoint y: 102, endPoint x: 312, endPoint y: 100, distance: 75.8
click at [312, 100] on p "Comentario : Existe un alertamiento por la regla de AML_TRONCAL_FONDEOS_REPETIC…" at bounding box center [307, 107] width 140 height 31
click at [51, 62] on button "KYC" at bounding box center [50, 63] width 60 height 12
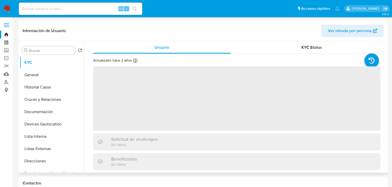
click at [118, 74] on span "‌" at bounding box center [236, 99] width 287 height 64
click at [125, 84] on span "‌" at bounding box center [236, 99] width 287 height 64
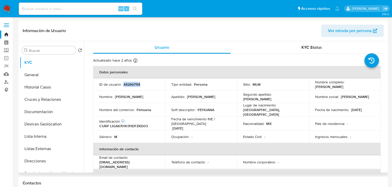
click at [129, 85] on p "442667114" at bounding box center [131, 84] width 17 height 5
click at [50, 86] on button "Historial Casos" at bounding box center [50, 87] width 60 height 12
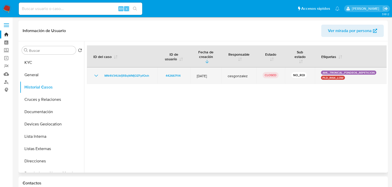
click at [97, 76] on icon "Mostrar/Ocultar" at bounding box center [96, 76] width 4 height 2
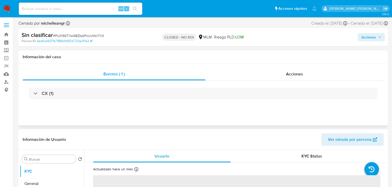
select select "10"
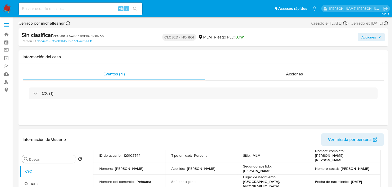
scroll to position [41, 0]
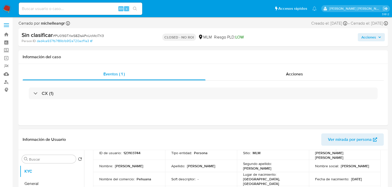
click at [134, 152] on p "123103744" at bounding box center [131, 153] width 17 height 5
copy p "123103744"
drag, startPoint x: 312, startPoint y: 156, endPoint x: 179, endPoint y: 150, distance: 133.2
click at [368, 157] on td "Nombre completo : [PERSON_NAME] [PERSON_NAME]" at bounding box center [345, 153] width 72 height 14
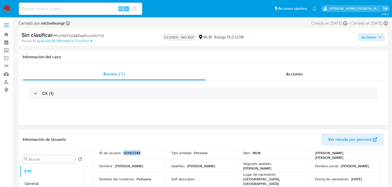
copy p "[PERSON_NAME] [PERSON_NAME]"
click at [41, 5] on input at bounding box center [80, 8] width 123 height 7
paste input "d8Va0aFuxRDk7h2UZOQJuPWt"
type input "d8Va0aFuxRDk7h2UZOQJuPWt"
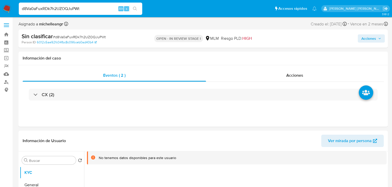
select select "10"
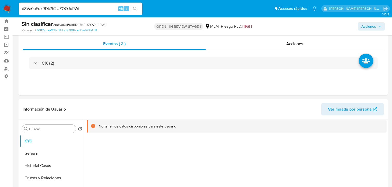
scroll to position [21, 0]
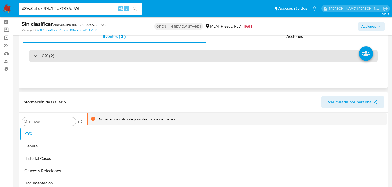
click at [33, 56] on div at bounding box center [33, 56] width 0 height 0
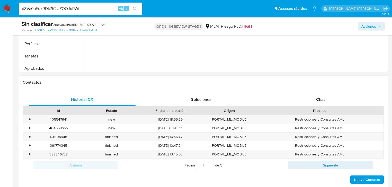
scroll to position [247, 0]
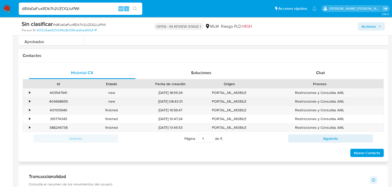
click at [26, 102] on div "•" at bounding box center [27, 101] width 9 height 8
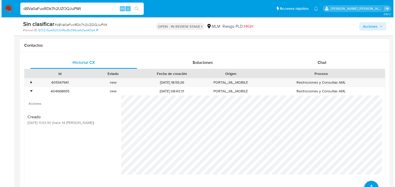
scroll to position [267, 0]
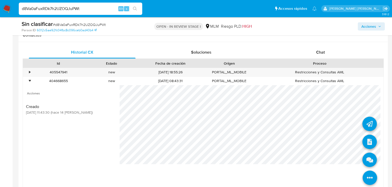
drag, startPoint x: 364, startPoint y: 178, endPoint x: 366, endPoint y: 174, distance: 3.7
click at [364, 177] on icon at bounding box center [369, 178] width 14 height 14
click at [365, 154] on icon at bounding box center [369, 160] width 14 height 14
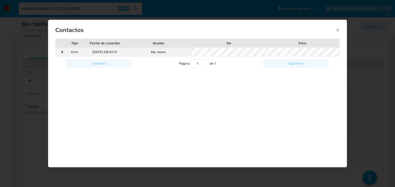
click at [62, 52] on div "•" at bounding box center [62, 52] width 1 height 5
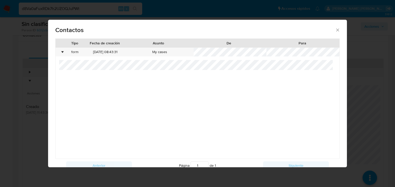
drag, startPoint x: 334, startPoint y: 30, endPoint x: 278, endPoint y: 35, distance: 56.3
click at [335, 30] on icon "close" at bounding box center [337, 29] width 5 height 5
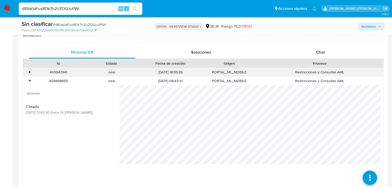
click at [32, 71] on div "405547941 Casos d8Va0aFuxRDk7h2UZOQJuPWt" at bounding box center [58, 72] width 53 height 8
click at [29, 71] on div "•" at bounding box center [27, 72] width 9 height 8
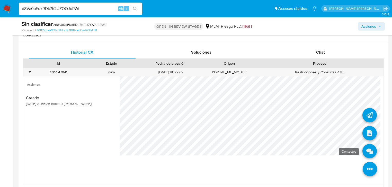
click at [366, 153] on icon at bounding box center [369, 151] width 14 height 14
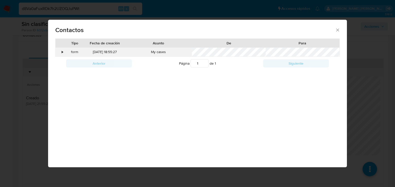
click at [60, 52] on div "•" at bounding box center [60, 52] width 9 height 9
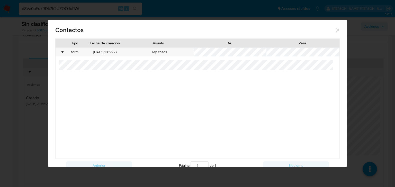
drag, startPoint x: 337, startPoint y: 31, endPoint x: 326, endPoint y: 34, distance: 11.5
click at [335, 32] on icon "close" at bounding box center [337, 29] width 5 height 5
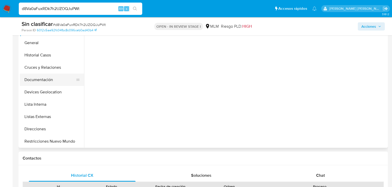
scroll to position [0, 0]
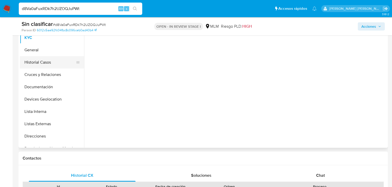
click at [46, 66] on button "Historial Casos" at bounding box center [50, 62] width 60 height 12
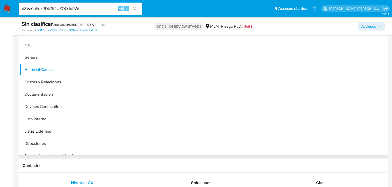
scroll to position [123, 0]
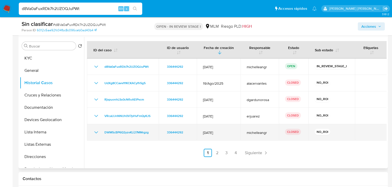
drag, startPoint x: 94, startPoint y: 133, endPoint x: 151, endPoint y: 135, distance: 56.8
click at [94, 133] on icon "Mostrar/Ocultar" at bounding box center [96, 133] width 6 height 6
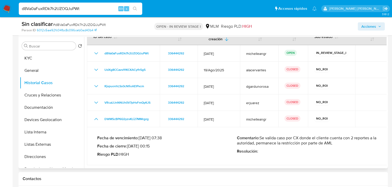
scroll to position [21, 0]
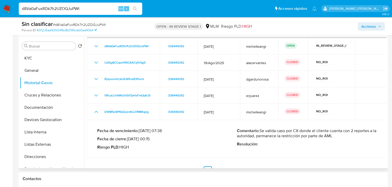
drag, startPoint x: 331, startPoint y: 139, endPoint x: 260, endPoint y: 132, distance: 71.0
click at [260, 132] on p "Comentario : Se valida caso por CX donde el cliente cuenta con 2 reportes a la …" at bounding box center [307, 133] width 140 height 10
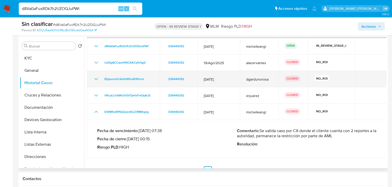
click at [96, 80] on icon "Mostrar/Ocultar" at bounding box center [96, 79] width 6 height 6
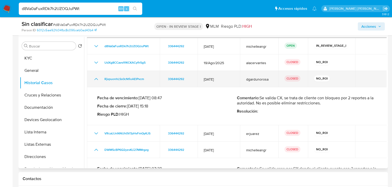
click at [96, 80] on icon "Mostrar/Ocultar" at bounding box center [96, 79] width 6 height 6
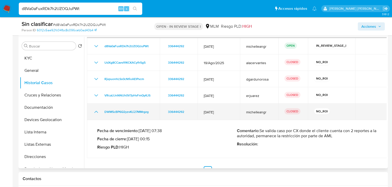
click at [95, 108] on td "DWM5cBP6Q2yzvKLi27MMrgzg" at bounding box center [123, 112] width 73 height 16
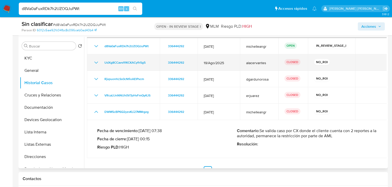
click at [97, 65] on icon "Mostrar/Ocultar" at bounding box center [96, 63] width 6 height 6
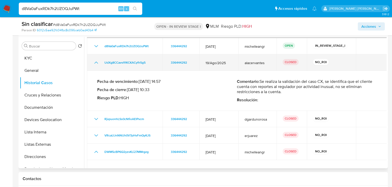
click at [97, 65] on icon "Mostrar/Ocultar" at bounding box center [96, 63] width 6 height 6
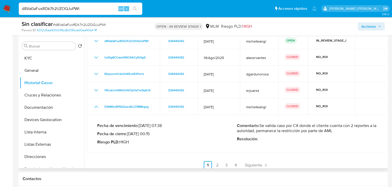
scroll to position [30, 0]
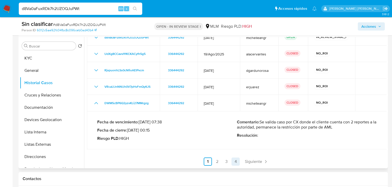
click at [233, 161] on link "4" at bounding box center [235, 162] width 8 height 8
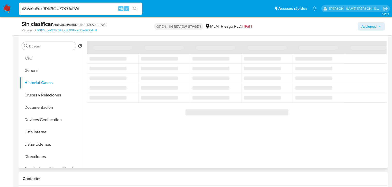
scroll to position [0, 0]
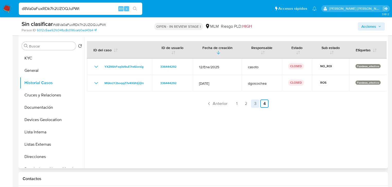
click at [254, 104] on link "3" at bounding box center [255, 104] width 8 height 8
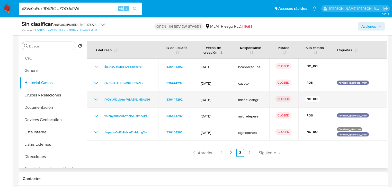
click at [97, 99] on icon "Mostrar/Ocultar" at bounding box center [96, 100] width 6 height 6
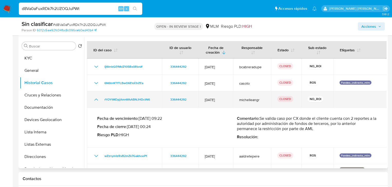
click at [97, 99] on icon "Mostrar/Ocultar" at bounding box center [96, 100] width 6 height 6
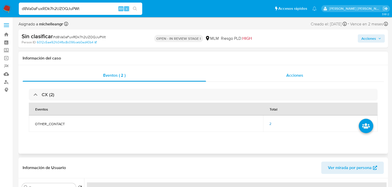
click at [294, 78] on span "Acciones" at bounding box center [294, 75] width 17 height 6
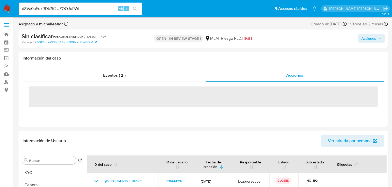
click at [365, 39] on span "Acciones" at bounding box center [368, 38] width 15 height 8
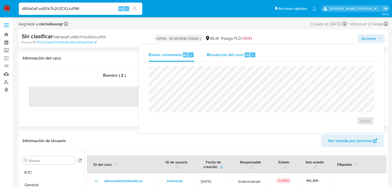
drag, startPoint x: 215, startPoint y: 57, endPoint x: 213, endPoint y: 59, distance: 2.7
click at [213, 59] on div "Resolución del caso Alt r" at bounding box center [231, 54] width 49 height 13
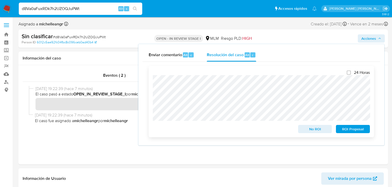
click at [311, 131] on span "No ROI" at bounding box center [314, 129] width 27 height 7
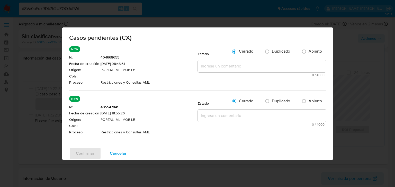
click at [203, 67] on textarea at bounding box center [262, 66] width 128 height 12
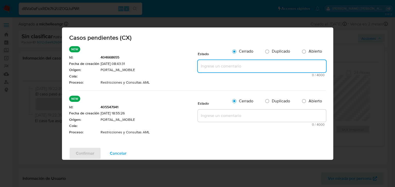
paste textarea "Se valida caso por CX donde el cliente cuenta con 2 reportes a la autoridad, pe…"
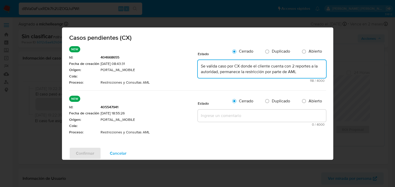
type textarea "Se valida caso por CX donde el cliente cuenta con 2 reportes a la autoridad, pe…"
drag, startPoint x: 204, startPoint y: 124, endPoint x: 205, endPoint y: 120, distance: 3.9
click at [204, 124] on span "0 / 4000" at bounding box center [261, 124] width 125 height 3
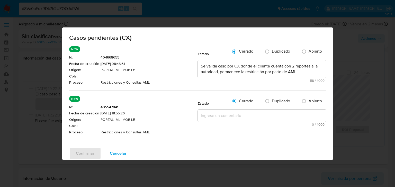
click at [206, 119] on textarea at bounding box center [262, 116] width 128 height 12
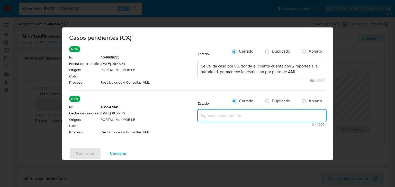
paste textarea "Se valida caso por CX donde el cliente cuenta con 2 reportes a la autoridad, pe…"
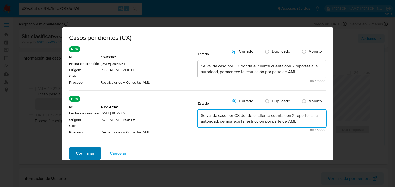
type textarea "Se valida caso por CX donde el cliente cuenta con 2 reportes a la autoridad, pe…"
click at [85, 150] on span "Confirmar" at bounding box center [85, 153] width 19 height 11
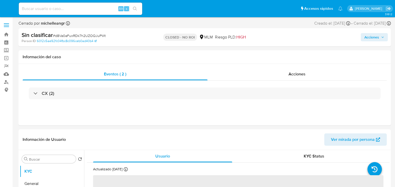
select select "10"
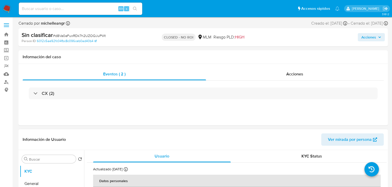
scroll to position [21, 0]
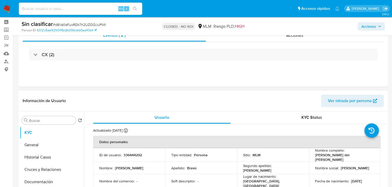
click at [131, 154] on p "336444292" at bounding box center [132, 155] width 19 height 5
click at [131, 155] on p "336444292" at bounding box center [132, 155] width 19 height 5
copy p "336444292"
drag, startPoint x: 313, startPoint y: 157, endPoint x: 363, endPoint y: 159, distance: 49.6
click at [363, 159] on div "Nombre completo : Neri del Carmen Bravo Ortega" at bounding box center [345, 155] width 60 height 14
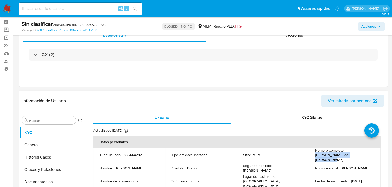
copy p "[PERSON_NAME] del [PERSON_NAME] [PERSON_NAME]"
click at [59, 8] on input at bounding box center [80, 8] width 123 height 7
paste input "IqSl9XmxfZzCk4sIL6l8la0c"
type input "IqSl9XmxfZzCk4sIL6l8la0c"
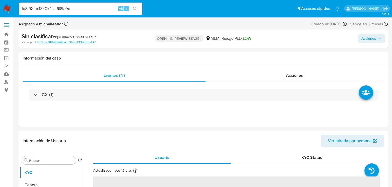
select select "10"
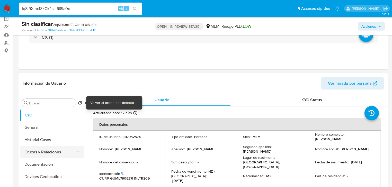
scroll to position [41, 0]
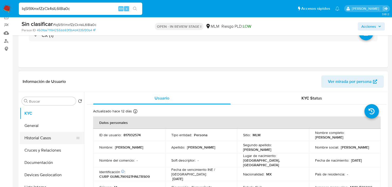
click at [54, 140] on button "Historial Casos" at bounding box center [50, 138] width 60 height 12
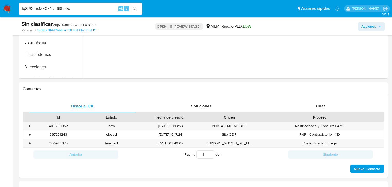
scroll to position [226, 0]
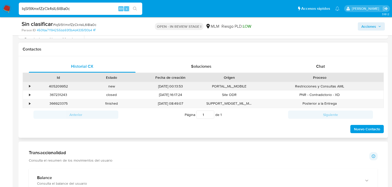
click at [30, 87] on div "•" at bounding box center [29, 86] width 1 height 5
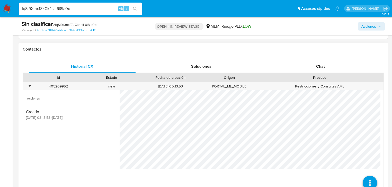
scroll to position [247, 0]
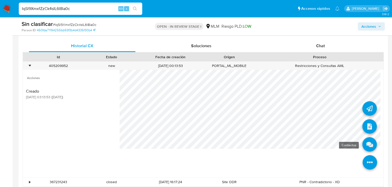
click at [363, 146] on icon at bounding box center [369, 144] width 14 height 14
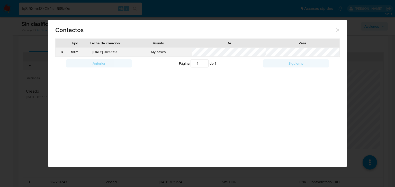
click at [68, 51] on div "form" at bounding box center [75, 52] width 20 height 9
click at [64, 51] on div "•" at bounding box center [60, 52] width 9 height 9
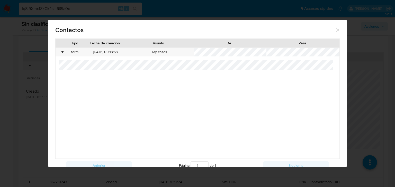
drag, startPoint x: 330, startPoint y: 29, endPoint x: 323, endPoint y: 33, distance: 8.2
click at [331, 29] on span "Contactos" at bounding box center [195, 30] width 280 height 6
click at [337, 28] on icon "close" at bounding box center [337, 29] width 5 height 5
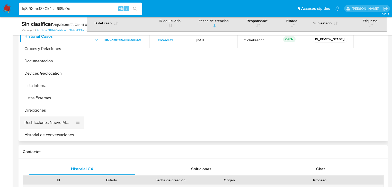
scroll to position [41, 0]
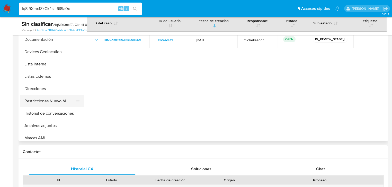
click at [61, 100] on button "Restricciones Nuevo Mundo" at bounding box center [50, 101] width 60 height 12
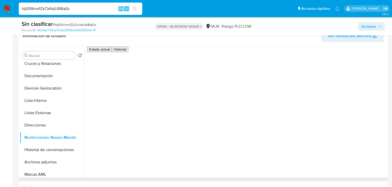
scroll to position [82, 0]
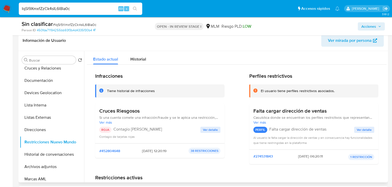
click at [217, 130] on button "Ver detalle" at bounding box center [210, 130] width 20 height 6
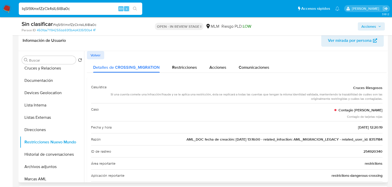
click at [309, 144] on div "Razón AML_DOC fecha de creación: 24/11/2020 13:16:00 - related_infraction: AML_…" at bounding box center [236, 139] width 291 height 12
click at [350, 132] on div "Fecha y hora 29/08/2025 - 12:20:19" at bounding box center [236, 127] width 291 height 12
click at [238, 140] on span "AML_DOC fecha de creación: 24/11/2020 13:16:00 - related_infraction: AML_MIGRAC…" at bounding box center [284, 139] width 196 height 5
drag, startPoint x: 271, startPoint y: 142, endPoint x: 280, endPoint y: 140, distance: 9.5
click at [273, 142] on div "Razón AML_DOC fecha de creación: 24/11/2020 13:16:00 - related_infraction: AML_…" at bounding box center [236, 139] width 291 height 12
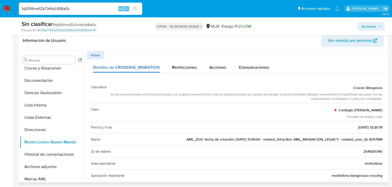
drag, startPoint x: 311, startPoint y: 137, endPoint x: 357, endPoint y: 139, distance: 45.8
click at [311, 137] on span "AML_DOC fecha de creación: 24/11/2020 13:16:00 - related_infraction: AML_MIGRAC…" at bounding box center [284, 139] width 196 height 5
click at [360, 139] on span "AML_DOC fecha de creación: 24/11/2020 13:16:00 - related_infraction: AML_MIGRAC…" at bounding box center [284, 139] width 196 height 5
click at [370, 140] on span "AML_DOC fecha de creación: 24/11/2020 13:16:00 - related_infraction: AML_MIGRAC…" at bounding box center [284, 139] width 196 height 5
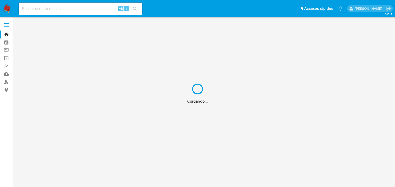
click at [58, 14] on div "Cargando..." at bounding box center [197, 93] width 395 height 187
click at [60, 12] on div "Cargando..." at bounding box center [197, 93] width 395 height 187
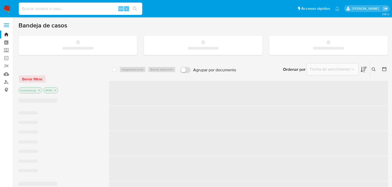
click at [61, 11] on input at bounding box center [80, 8] width 123 height 7
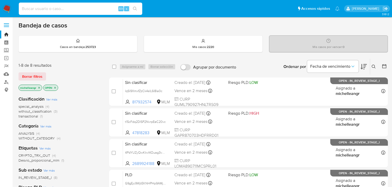
paste input "8357184"
type input "8357184"
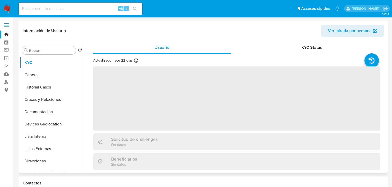
select select "10"
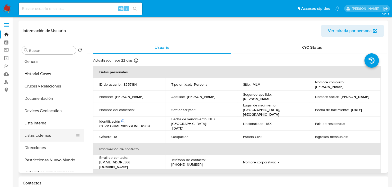
scroll to position [21, 0]
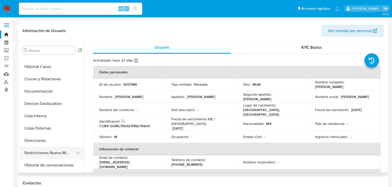
click at [62, 154] on button "Restricciones Nuevo Mundo" at bounding box center [50, 153] width 60 height 12
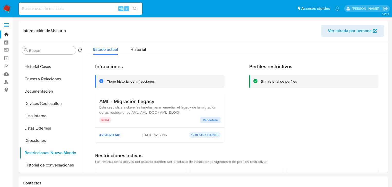
click at [205, 123] on div "AML - Migración Legacy Esta casuística incluye las tarjetas para remediar el le…" at bounding box center [159, 110] width 129 height 33
click at [206, 119] on span "Ver detalle" at bounding box center [210, 120] width 15 height 5
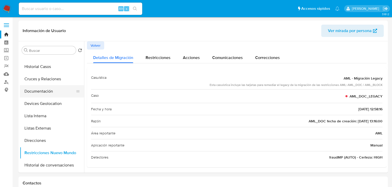
scroll to position [0, 0]
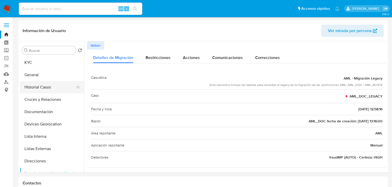
click at [44, 85] on button "Historial Casos" at bounding box center [50, 87] width 60 height 12
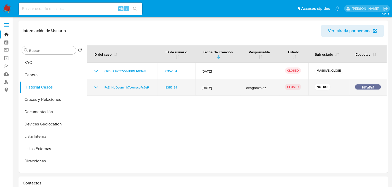
click at [96, 85] on icon "Mostrar/Ocultar" at bounding box center [96, 88] width 6 height 6
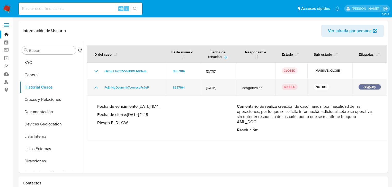
click at [96, 85] on icon "Mostrar/Ocultar" at bounding box center [96, 88] width 6 height 6
